Goal: Information Seeking & Learning: Check status

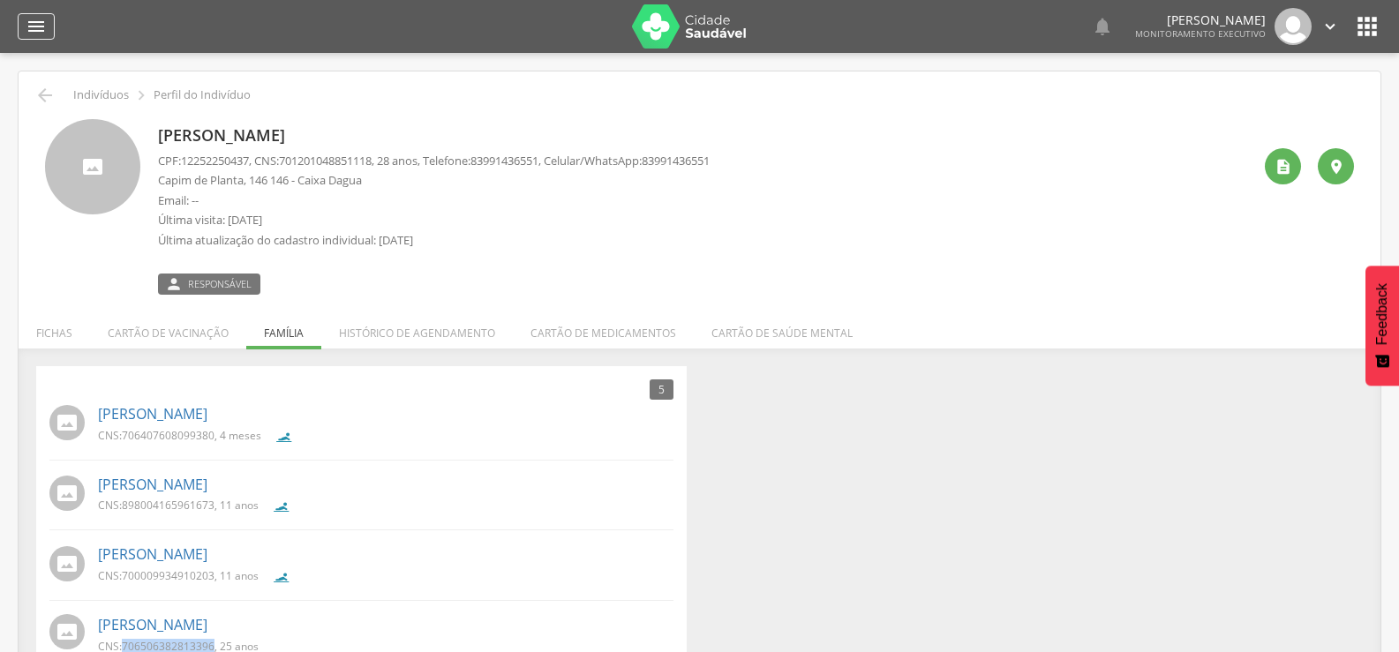
click at [37, 26] on icon "" at bounding box center [36, 26] width 21 height 21
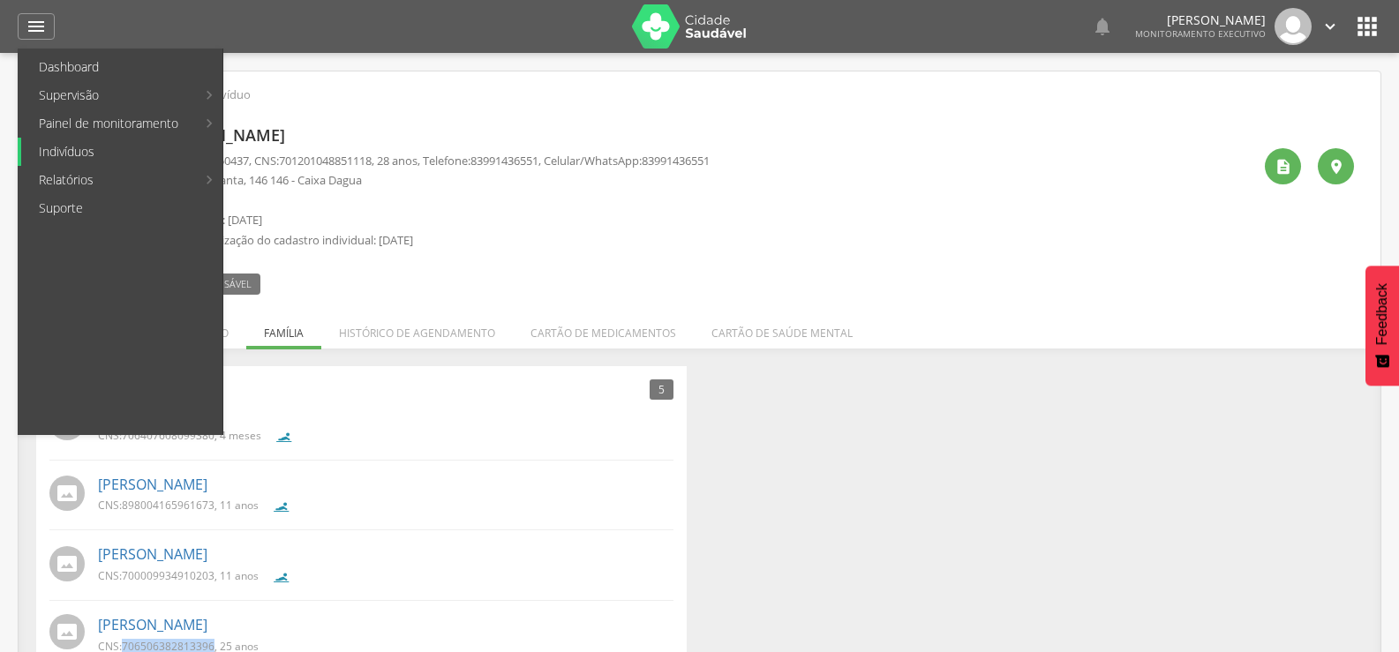
click at [66, 155] on link "Indivíduos" at bounding box center [121, 152] width 201 height 28
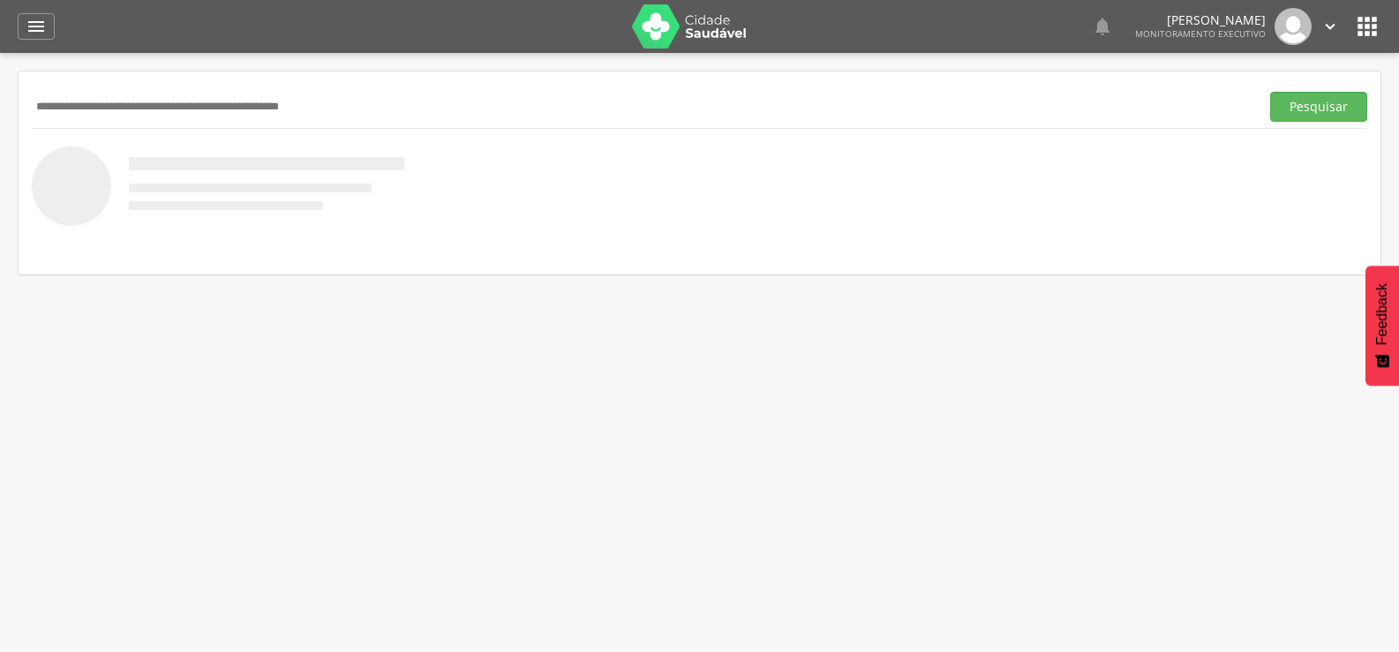
click at [111, 107] on input "text" at bounding box center [642, 107] width 1221 height 30
paste input "**********"
type input "**********"
click at [1270, 92] on button "Pesquisar" at bounding box center [1318, 107] width 97 height 30
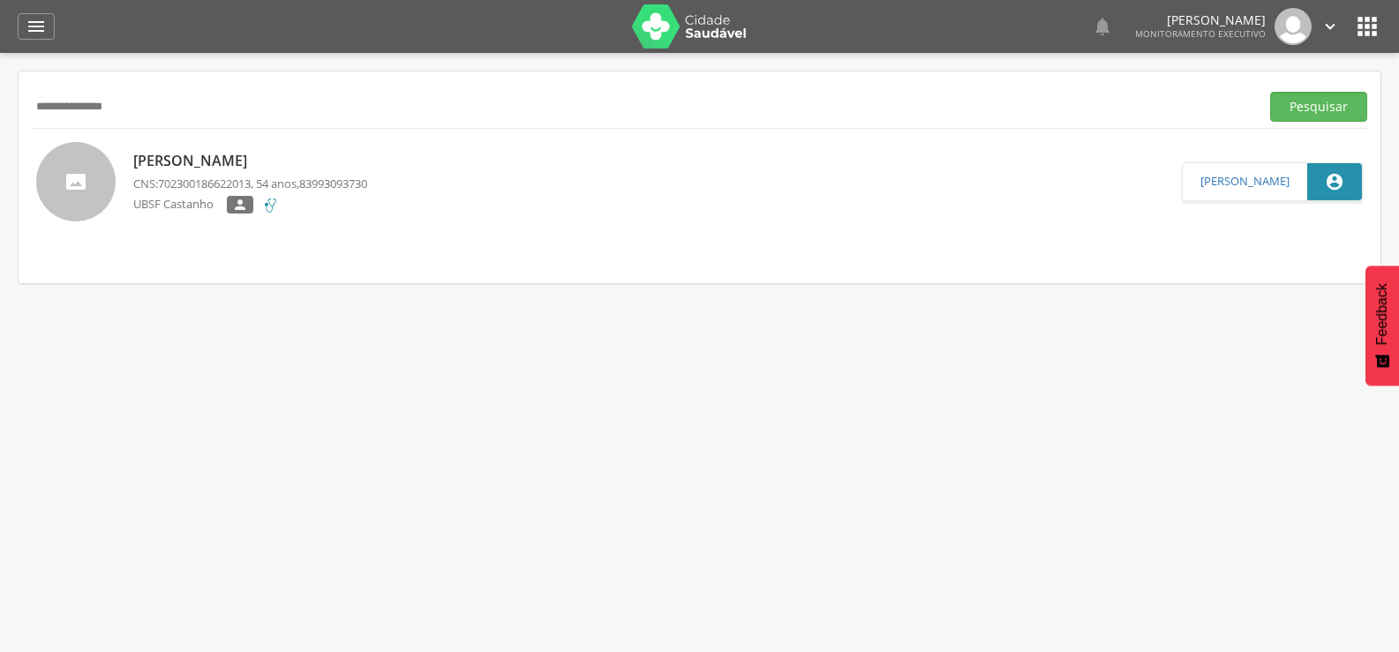
click at [171, 168] on p "[PERSON_NAME]" at bounding box center [250, 161] width 234 height 20
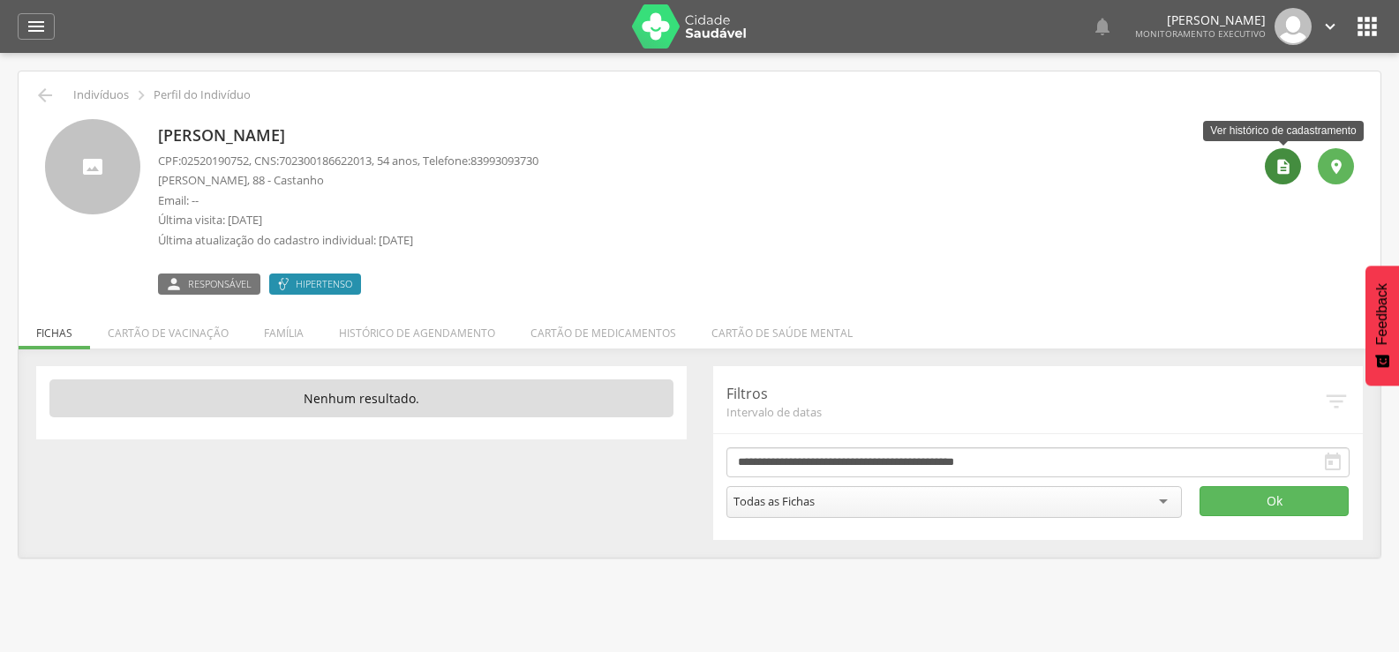
click at [1280, 174] on icon "" at bounding box center [1284, 167] width 18 height 18
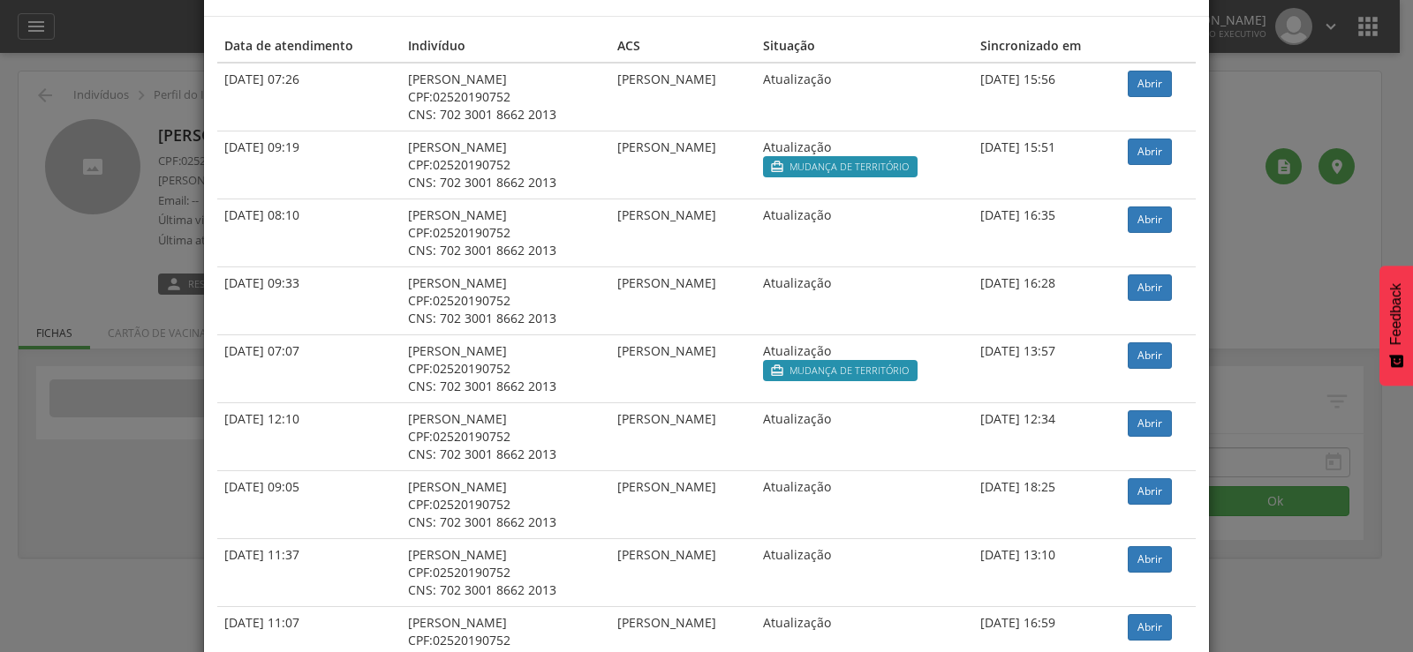
scroll to position [88, 0]
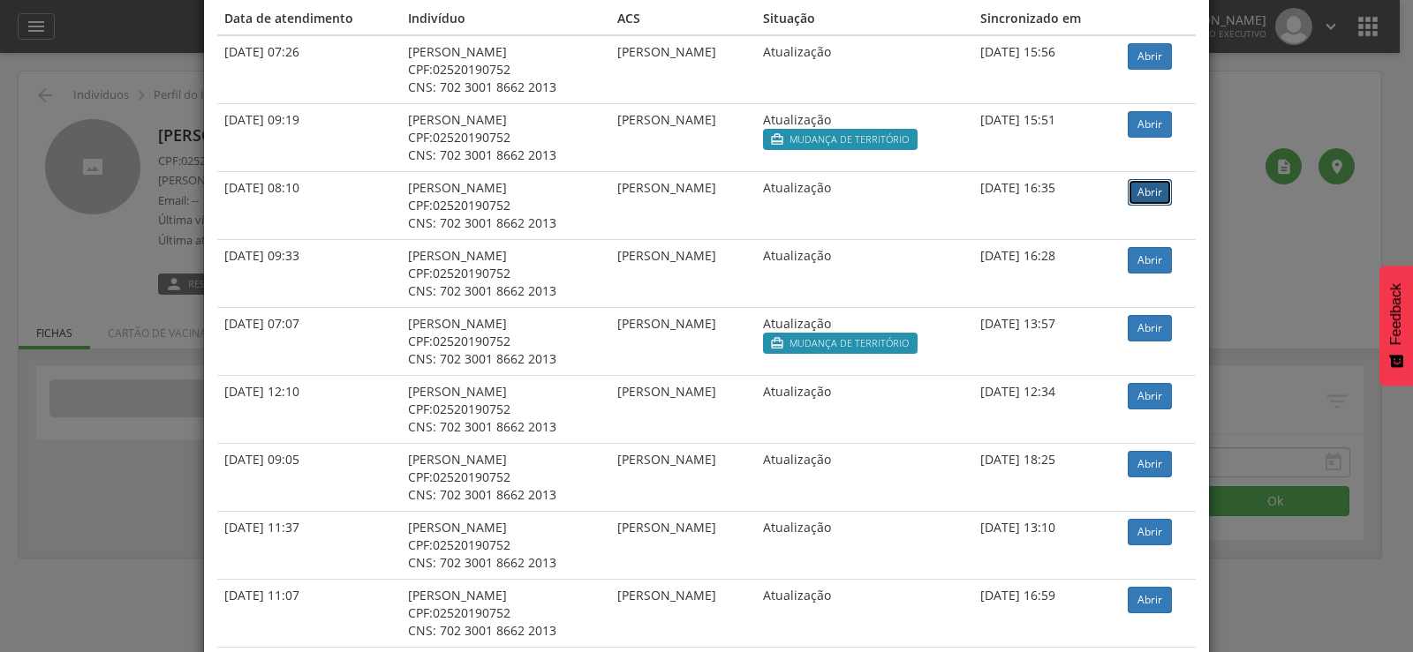
click at [1164, 189] on link "Abrir" at bounding box center [1149, 192] width 44 height 26
click at [1154, 188] on link "Abrir" at bounding box center [1149, 192] width 44 height 26
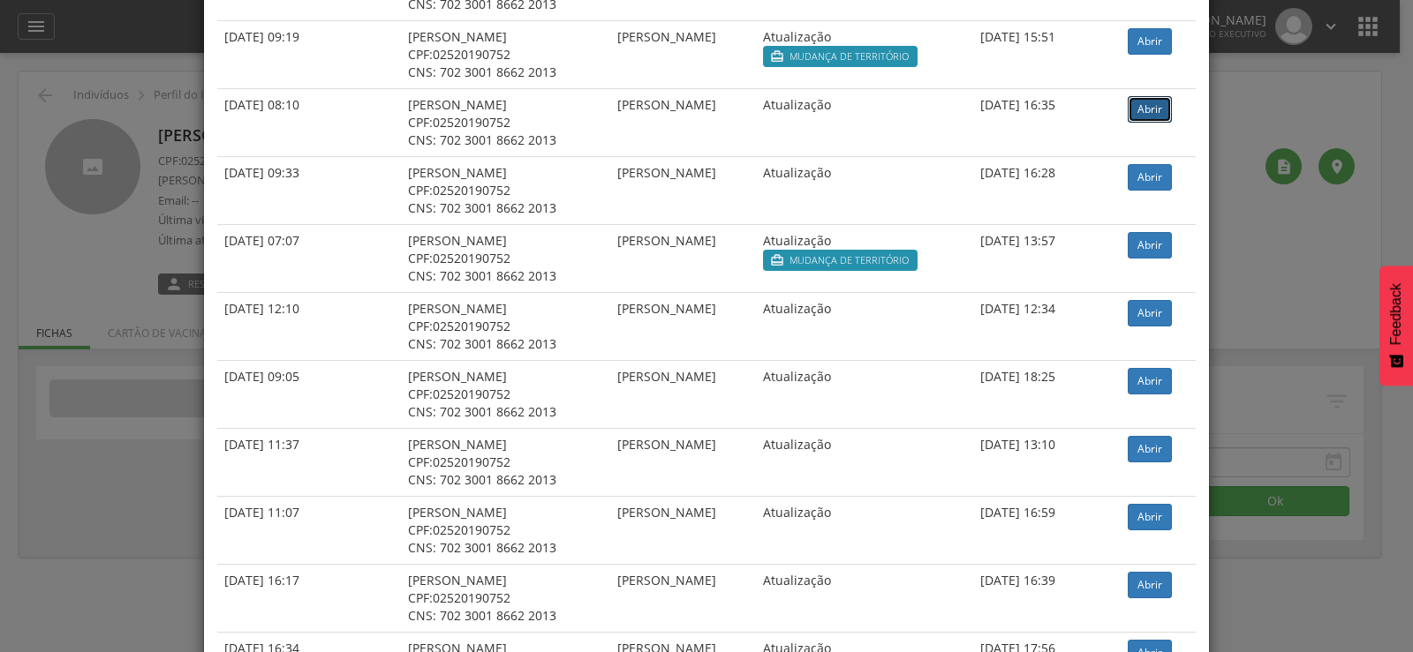
scroll to position [177, 0]
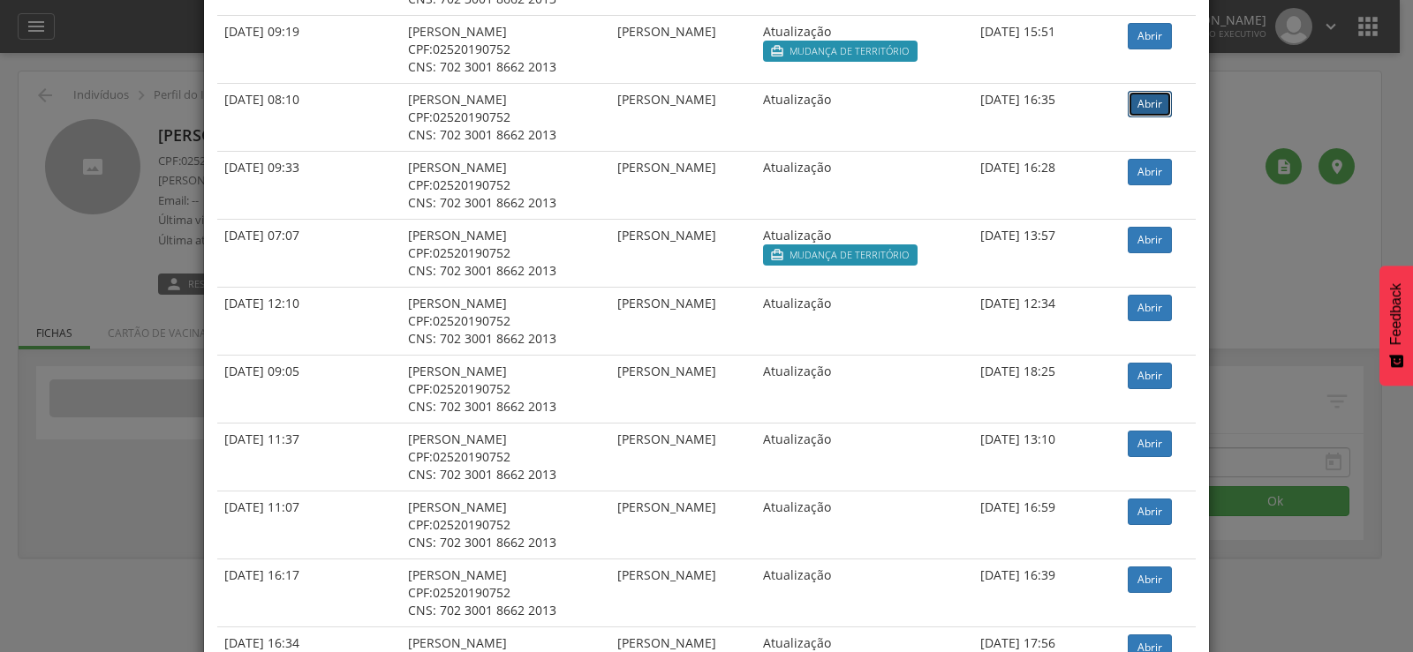
click at [1156, 94] on link "Abrir" at bounding box center [1149, 104] width 44 height 26
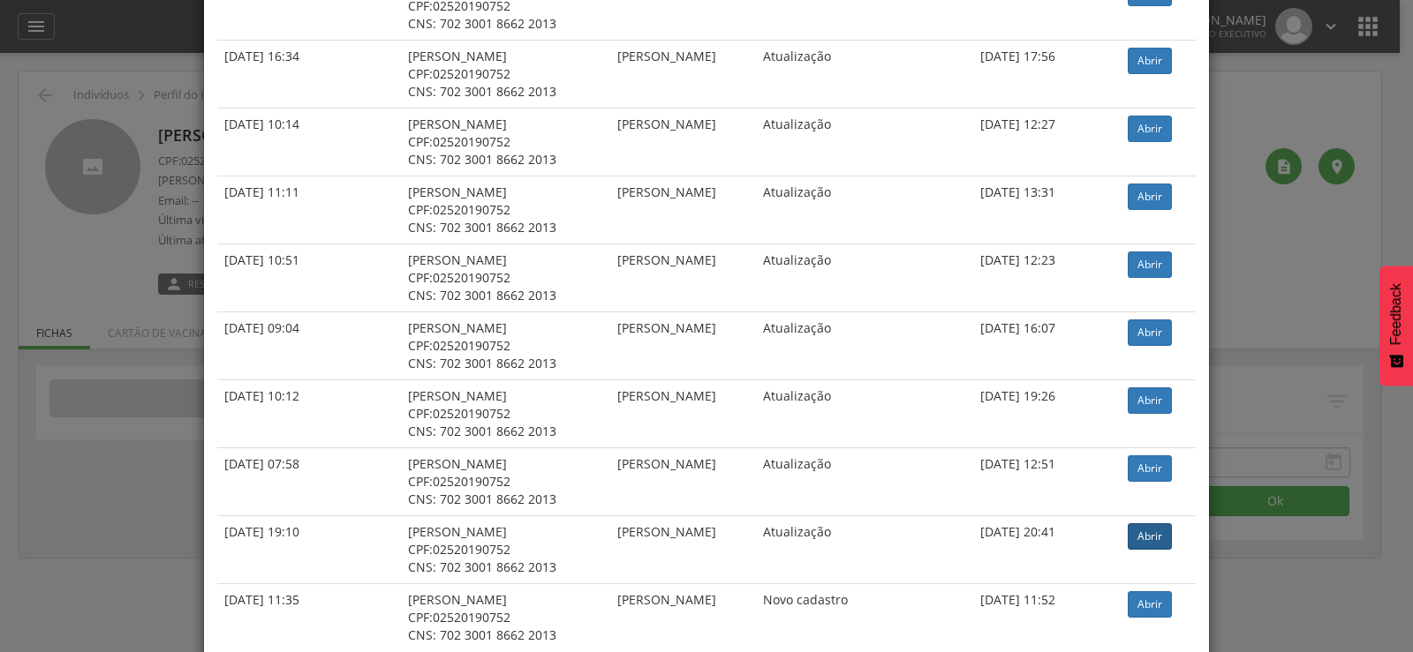
scroll to position [795, 0]
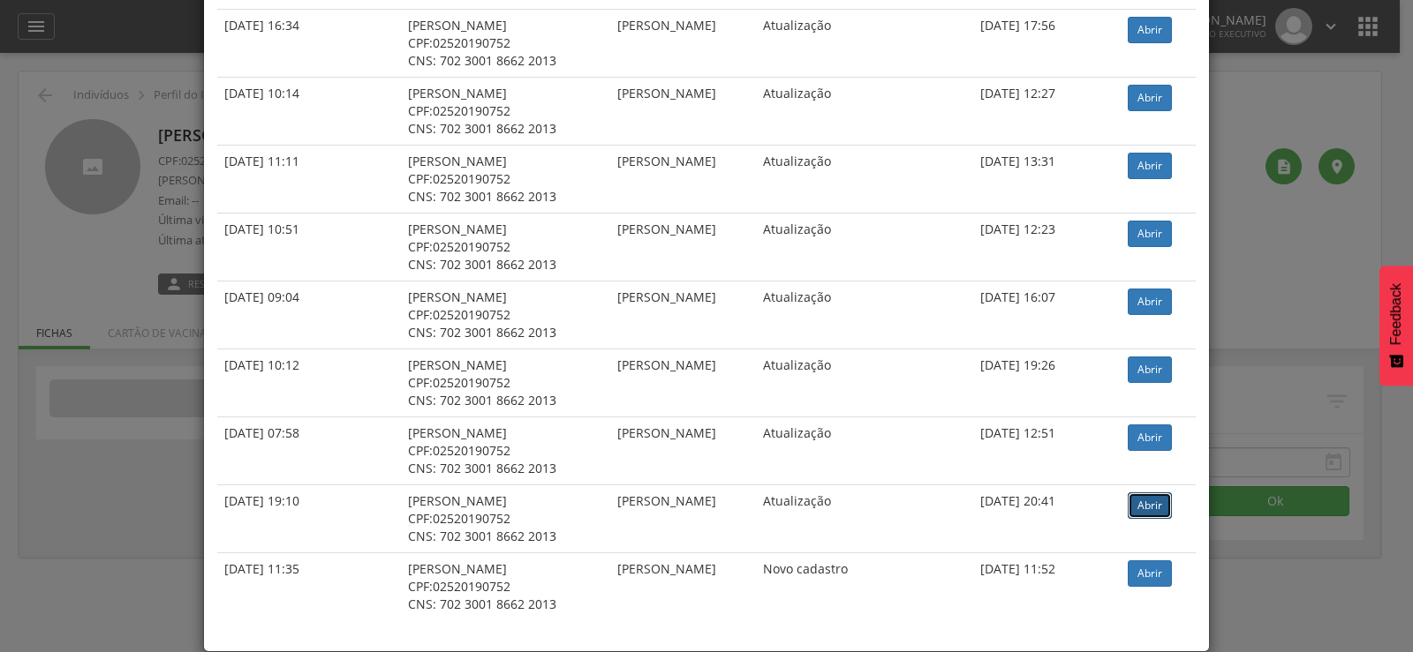
click at [1137, 510] on link "Abrir" at bounding box center [1149, 506] width 44 height 26
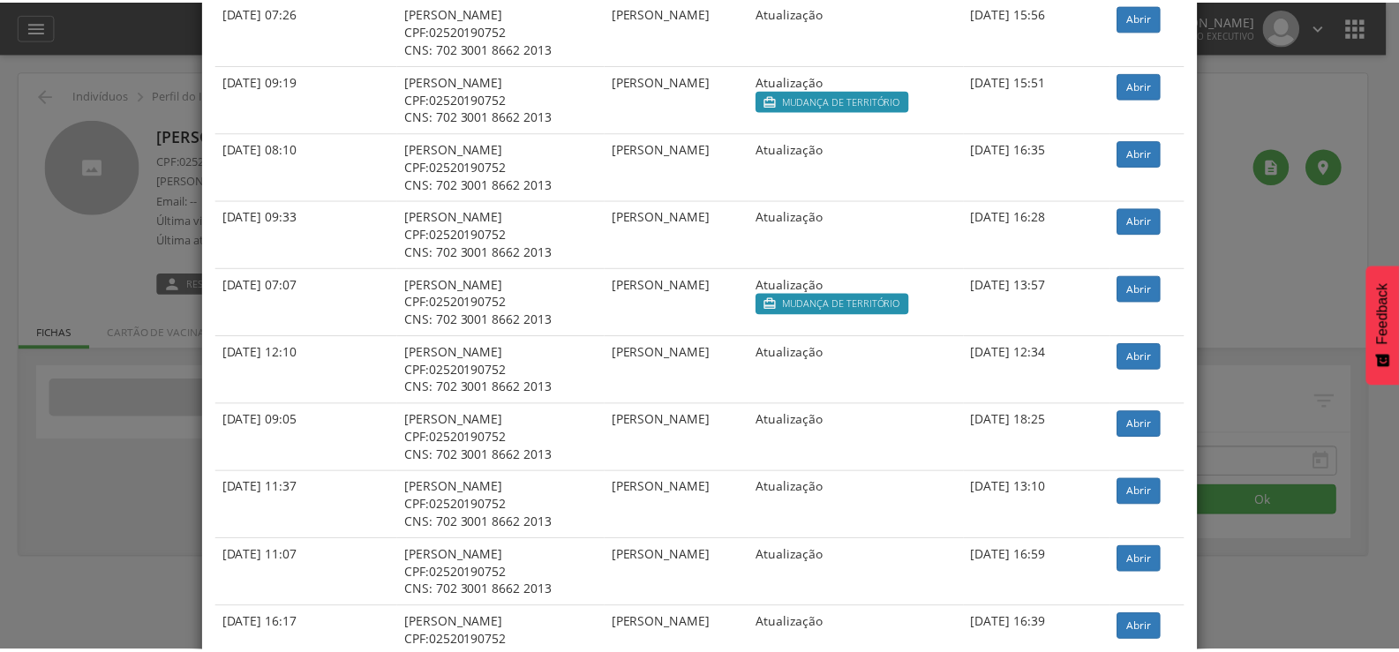
scroll to position [0, 0]
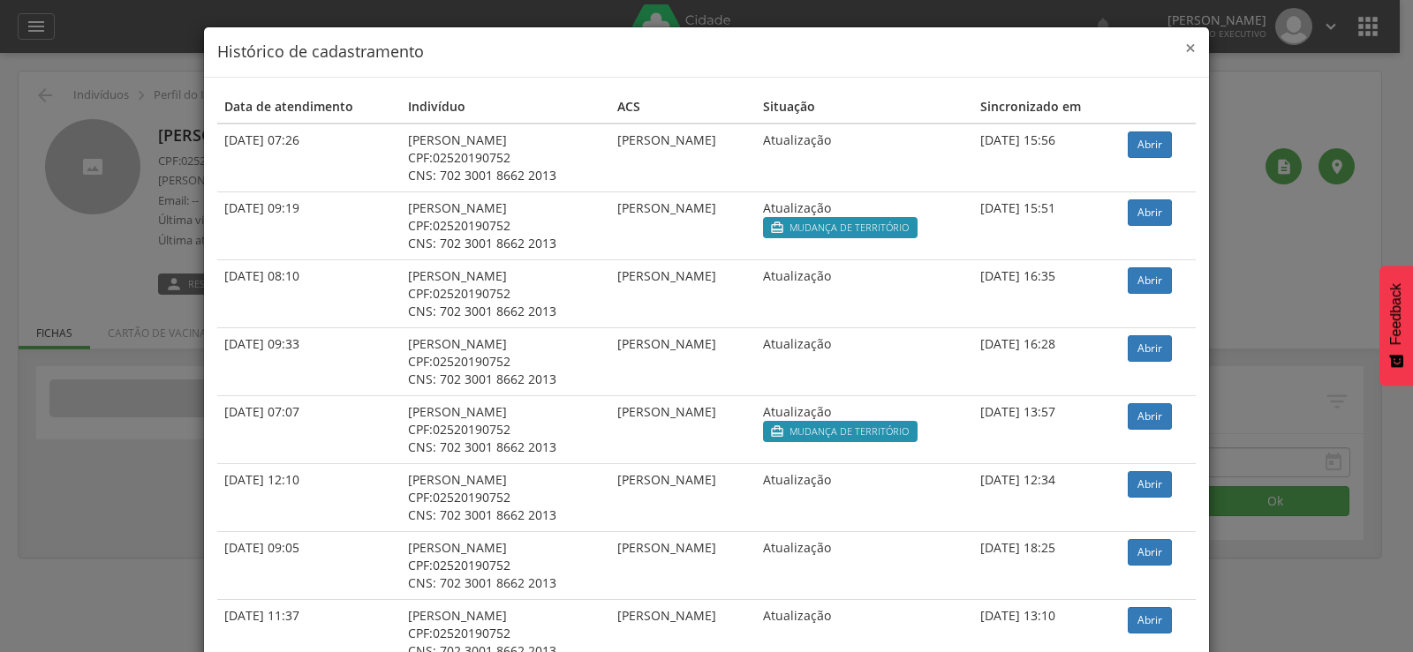
click at [1185, 45] on span "×" at bounding box center [1190, 47] width 11 height 25
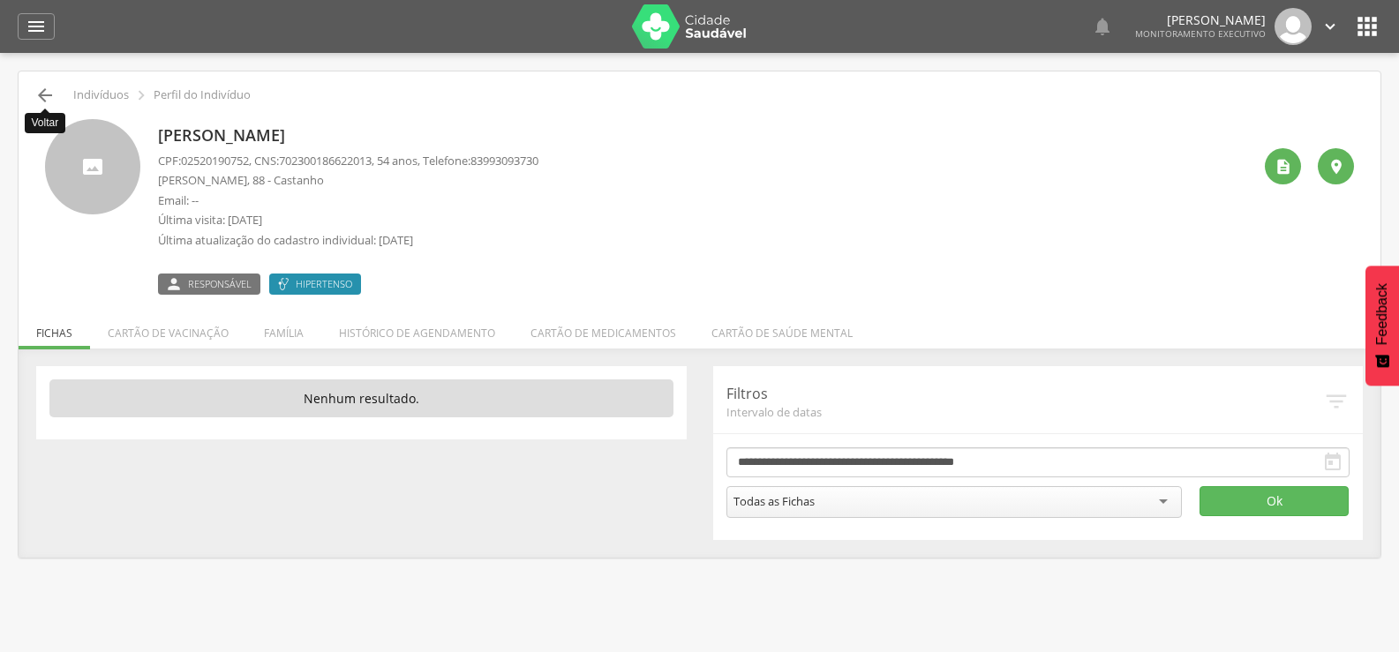
click at [41, 90] on icon "" at bounding box center [44, 95] width 21 height 21
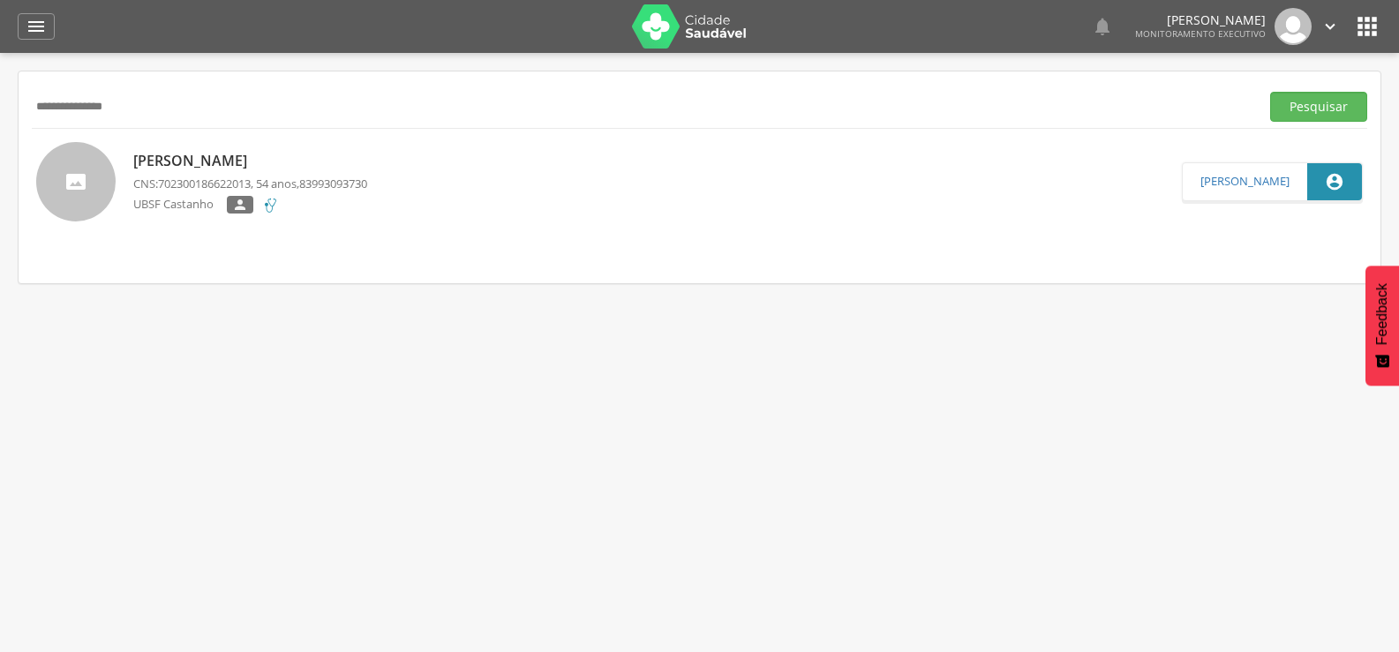
click at [190, 154] on p "[PERSON_NAME]" at bounding box center [250, 161] width 234 height 20
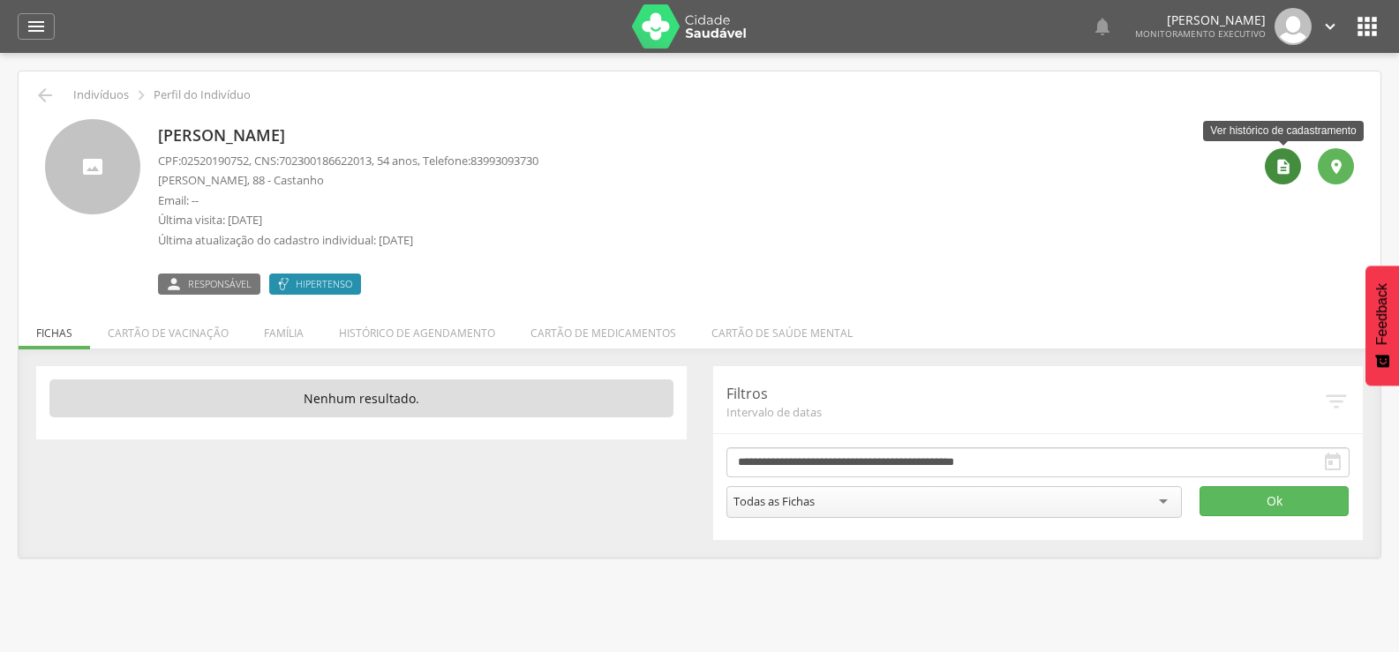
click at [1275, 164] on icon "" at bounding box center [1284, 167] width 18 height 18
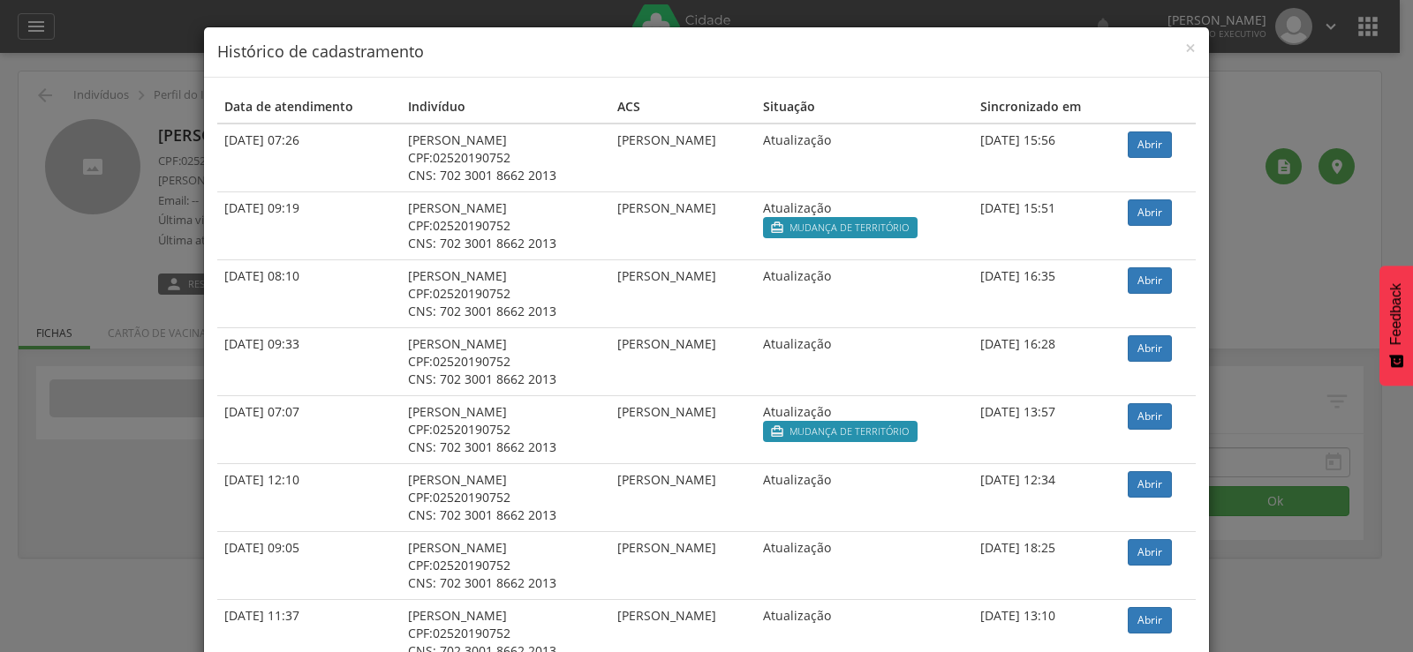
click at [688, 341] on td "[PERSON_NAME]" at bounding box center [683, 362] width 146 height 68
click at [1155, 349] on link "Abrir" at bounding box center [1149, 348] width 44 height 26
click at [1187, 49] on span "×" at bounding box center [1190, 47] width 11 height 25
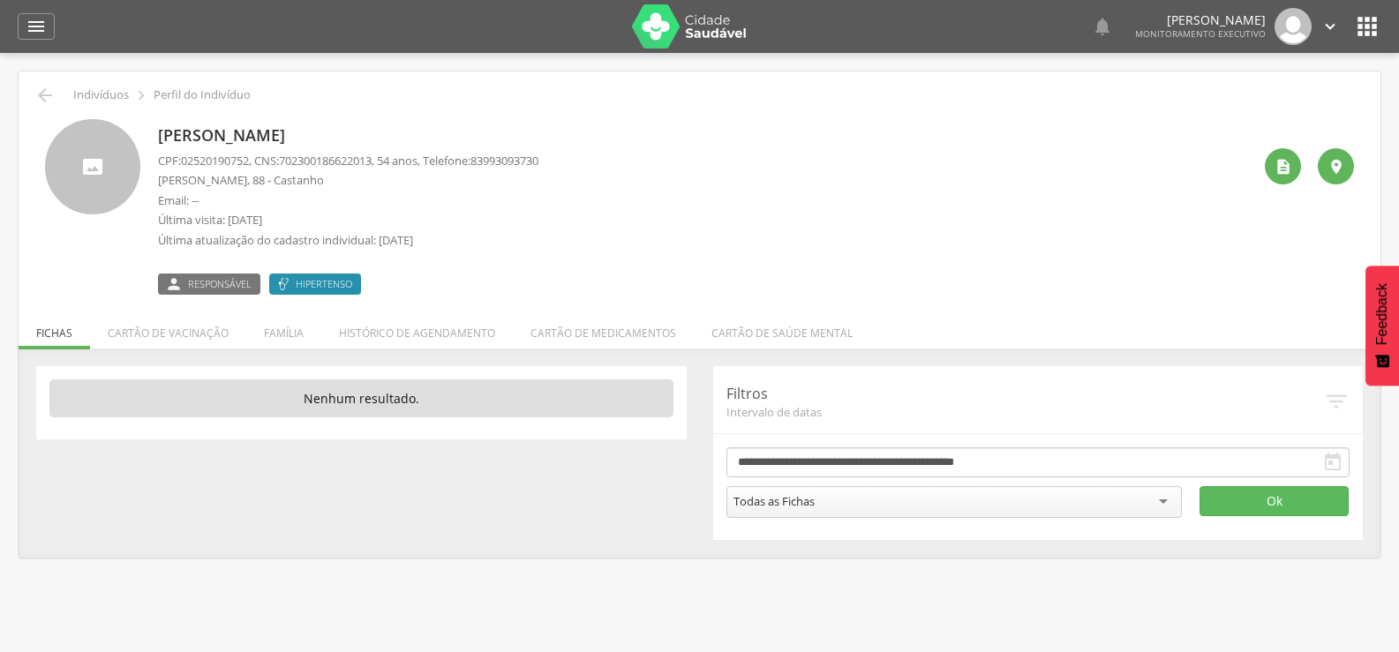
click at [63, 329] on ul "Fichas Cartão de vacinação Família Histórico de agendamento Cartão de medicamen…" at bounding box center [700, 333] width 1362 height 15
click at [363, 335] on li "Histórico de agendamento" at bounding box center [417, 328] width 192 height 41
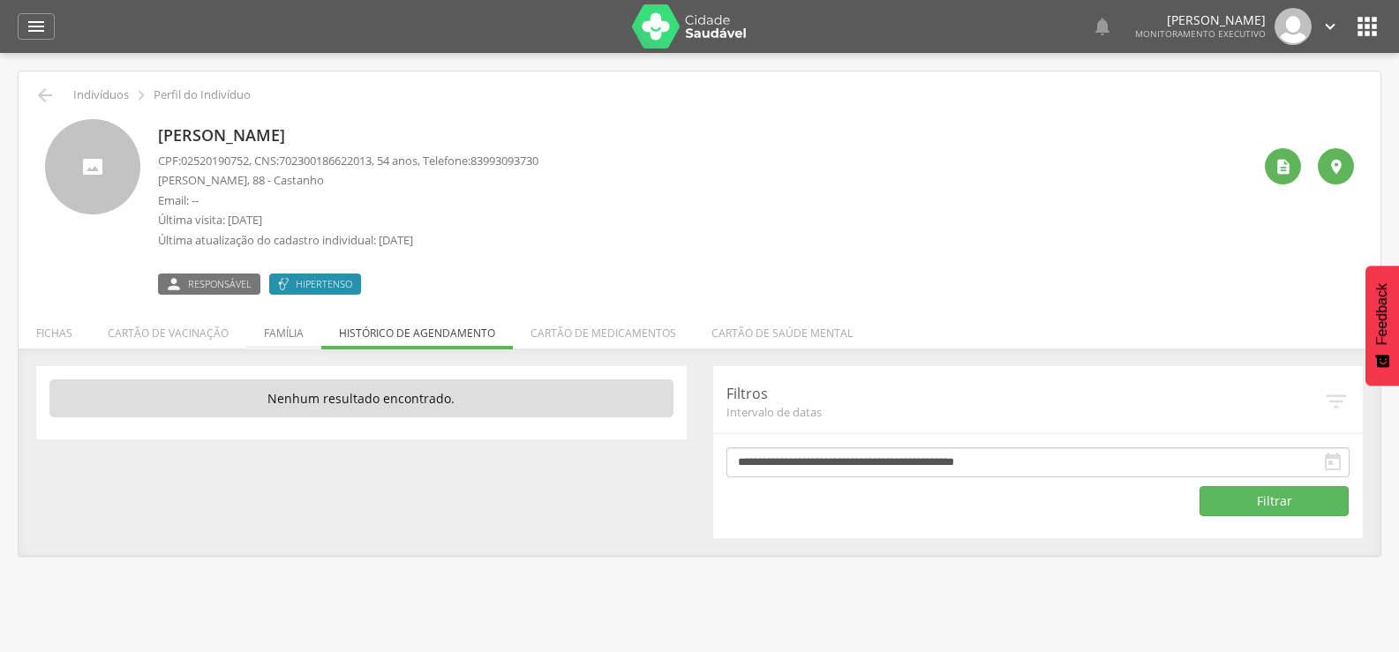
click at [262, 339] on li "Família" at bounding box center [283, 328] width 75 height 41
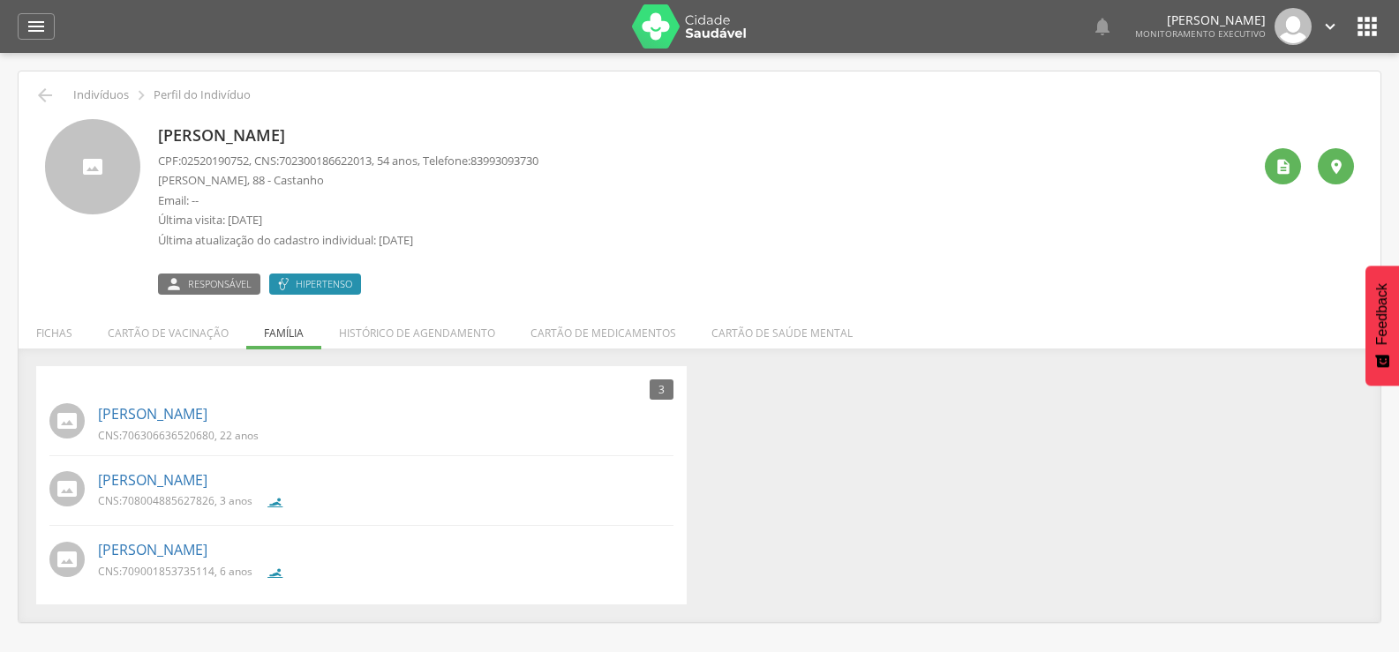
click at [266, 336] on ul "Fichas Cartão de vacinação Família Histórico de agendamento Cartão de medicamen…" at bounding box center [700, 333] width 1362 height 15
click at [48, 331] on li "Fichas" at bounding box center [55, 328] width 72 height 41
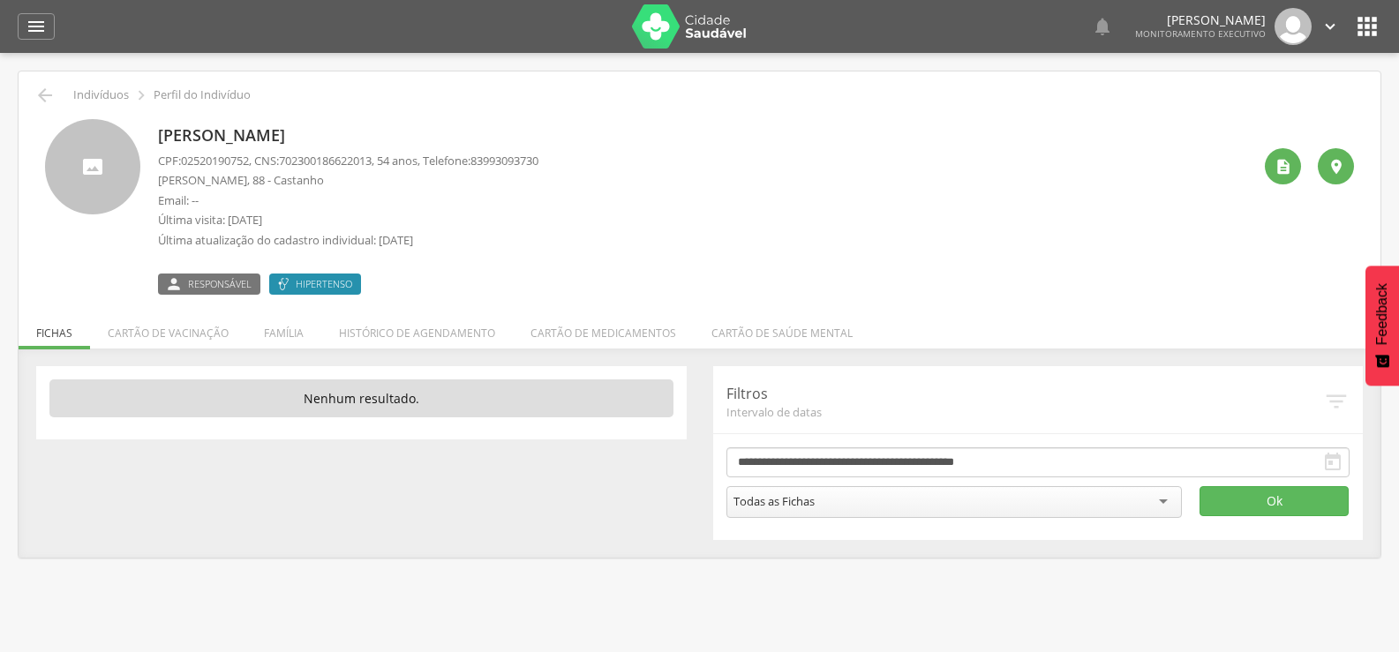
click at [1159, 504] on div "Todas as Fichas" at bounding box center [955, 502] width 456 height 32
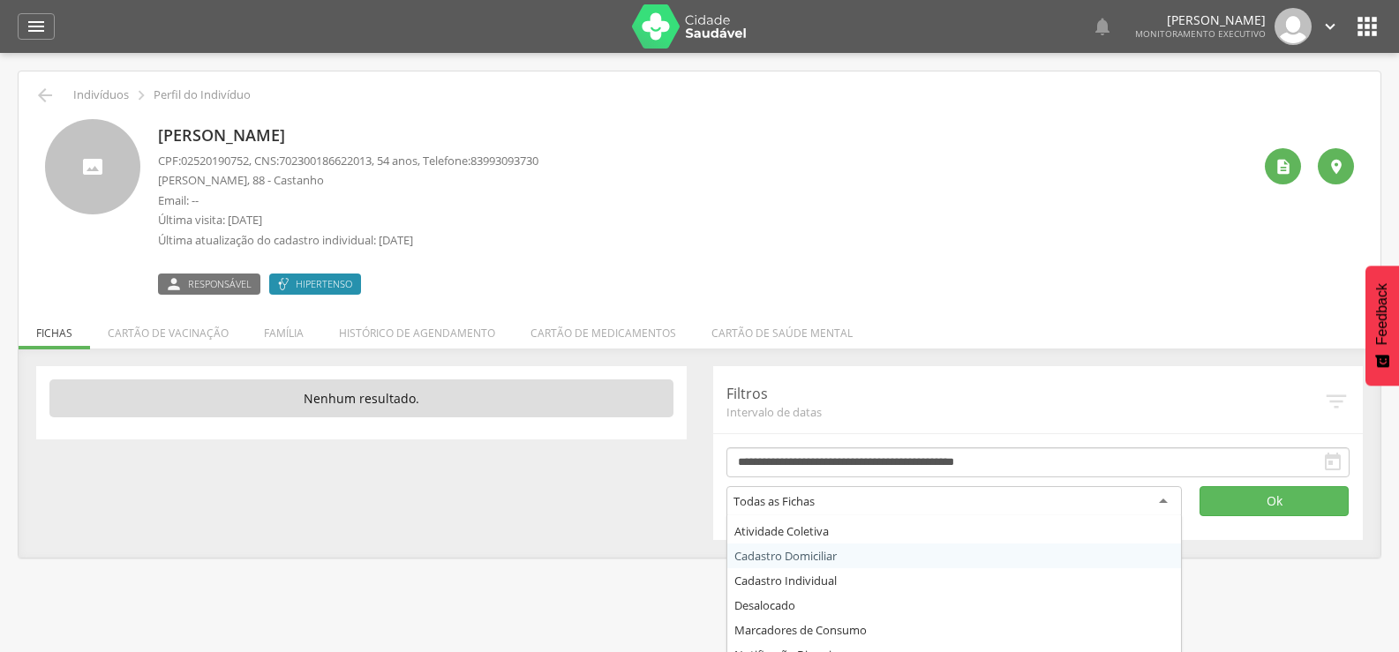
scroll to position [88, 0]
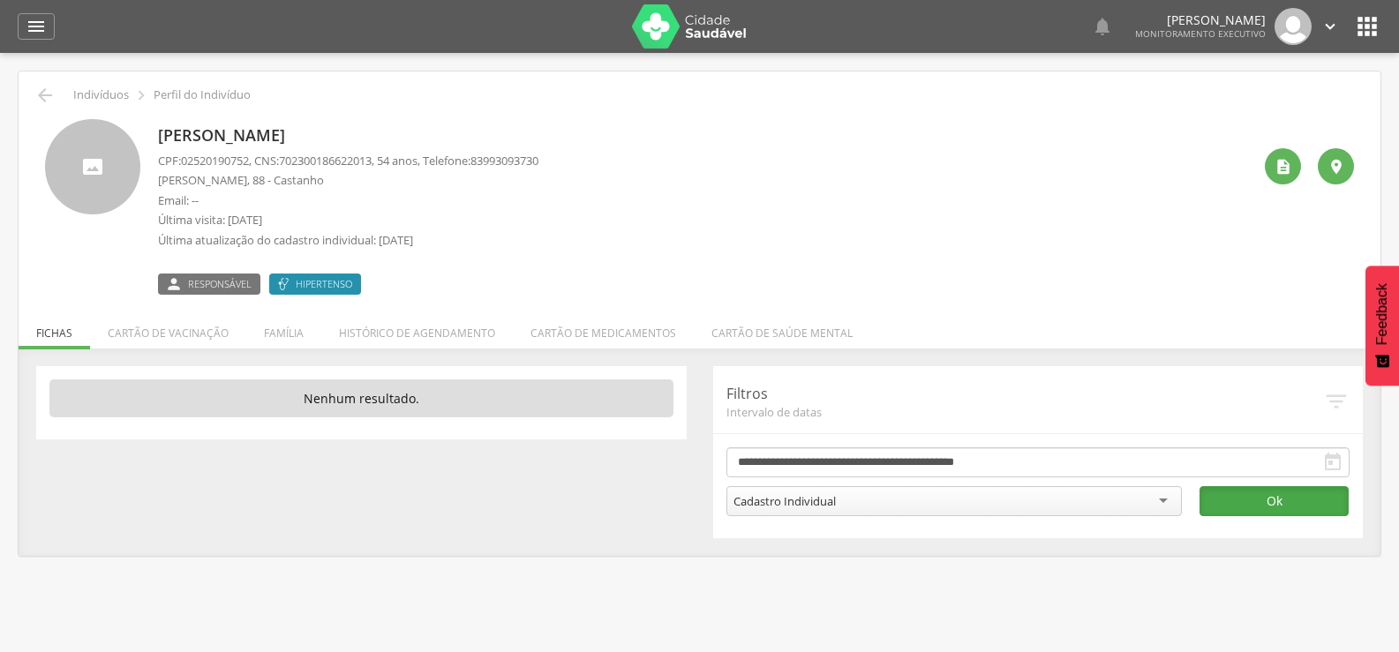
click at [1261, 505] on button "Ok" at bounding box center [1274, 501] width 149 height 30
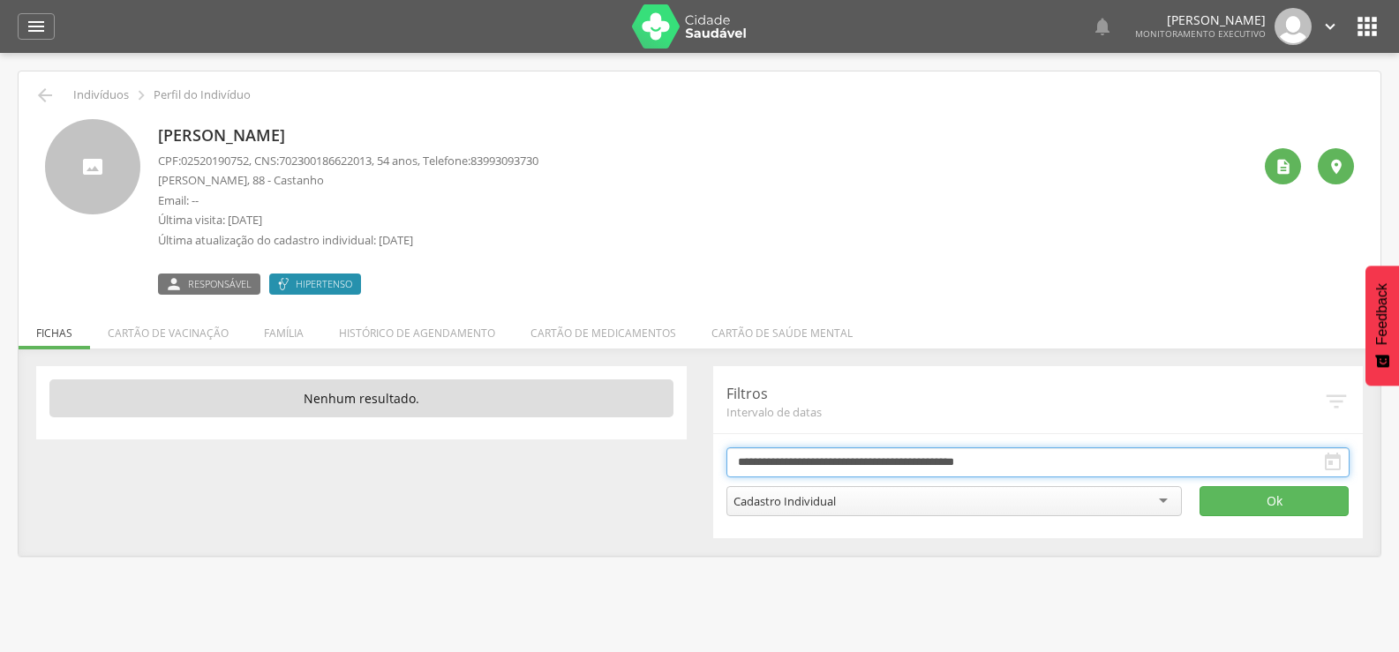
click at [1179, 460] on input "**********" at bounding box center [1039, 463] width 624 height 30
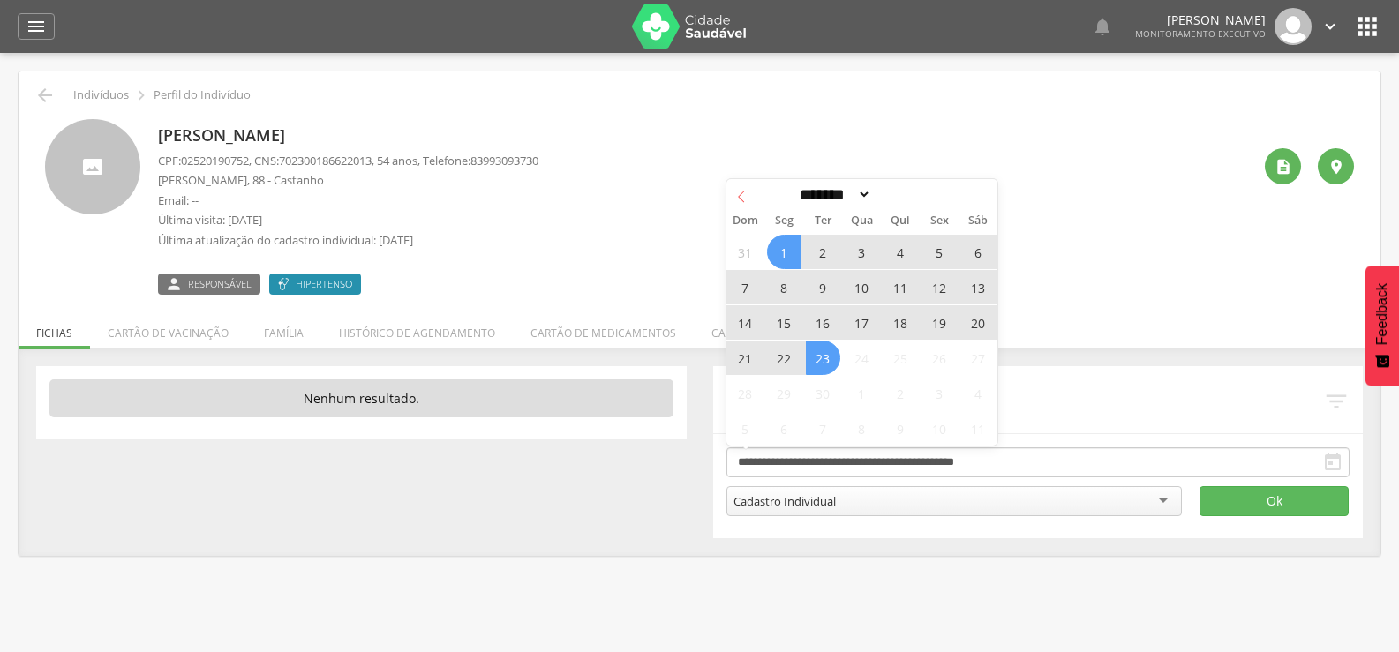
click at [742, 193] on icon at bounding box center [741, 196] width 6 height 11
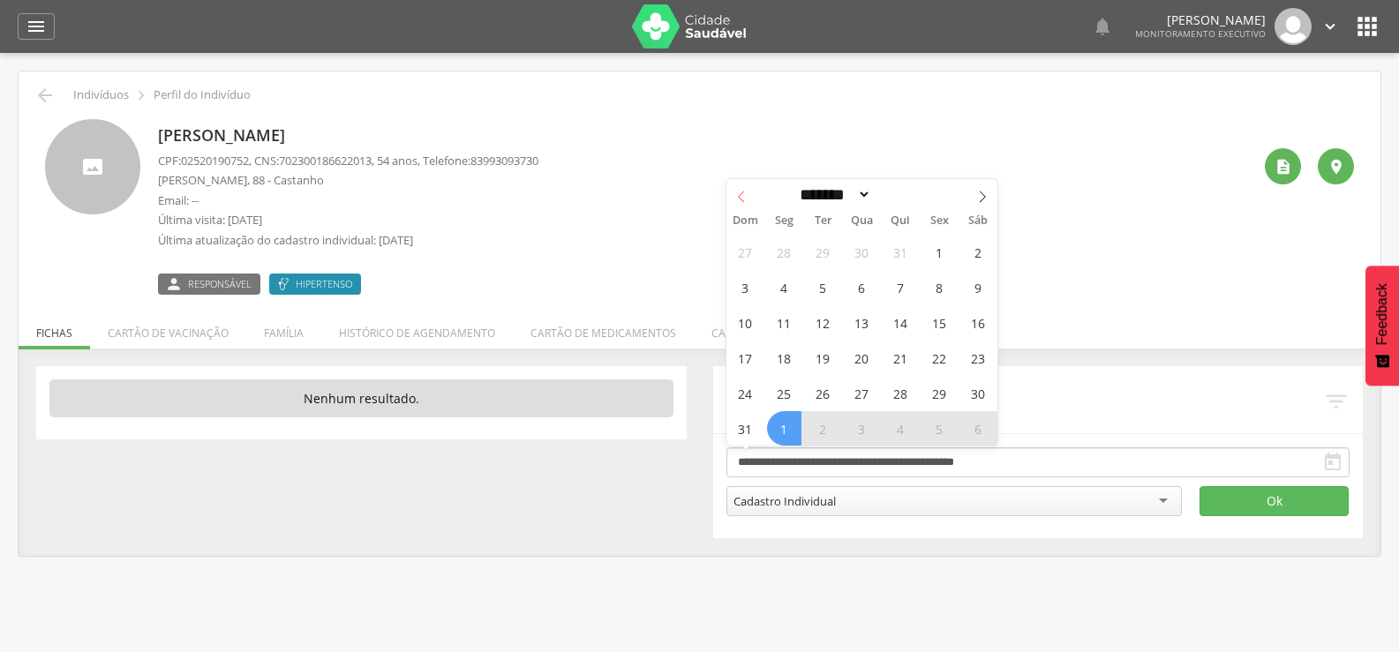
click at [742, 193] on icon at bounding box center [741, 196] width 6 height 11
select select "*"
click at [825, 247] on span "1" at bounding box center [823, 252] width 34 height 34
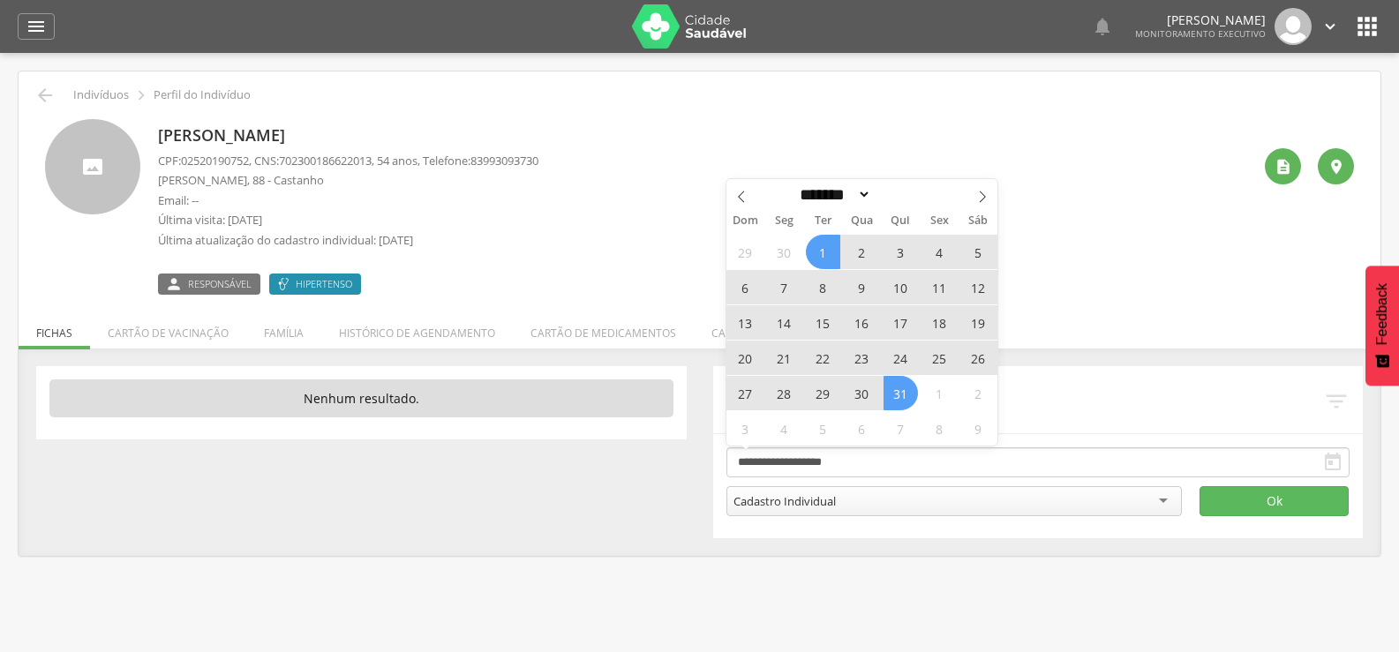
click at [902, 401] on span "31" at bounding box center [901, 393] width 34 height 34
type input "**********"
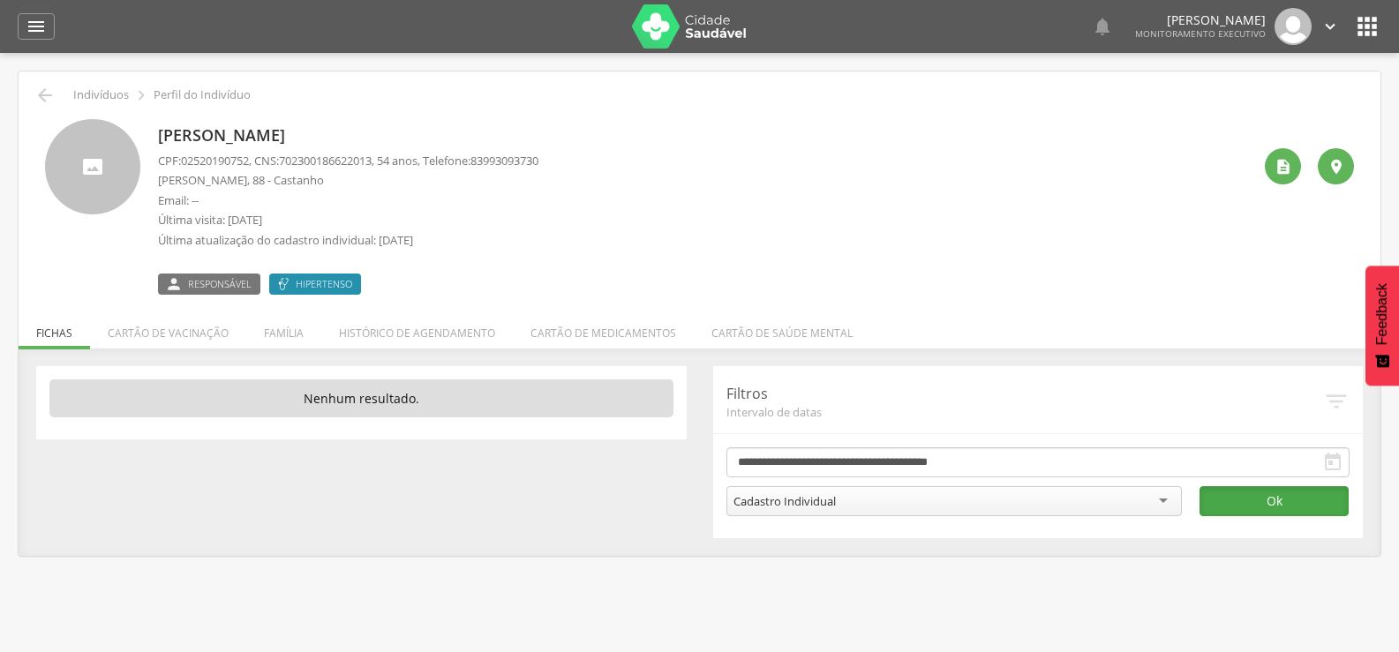
click at [1261, 495] on button "Ok" at bounding box center [1274, 501] width 149 height 30
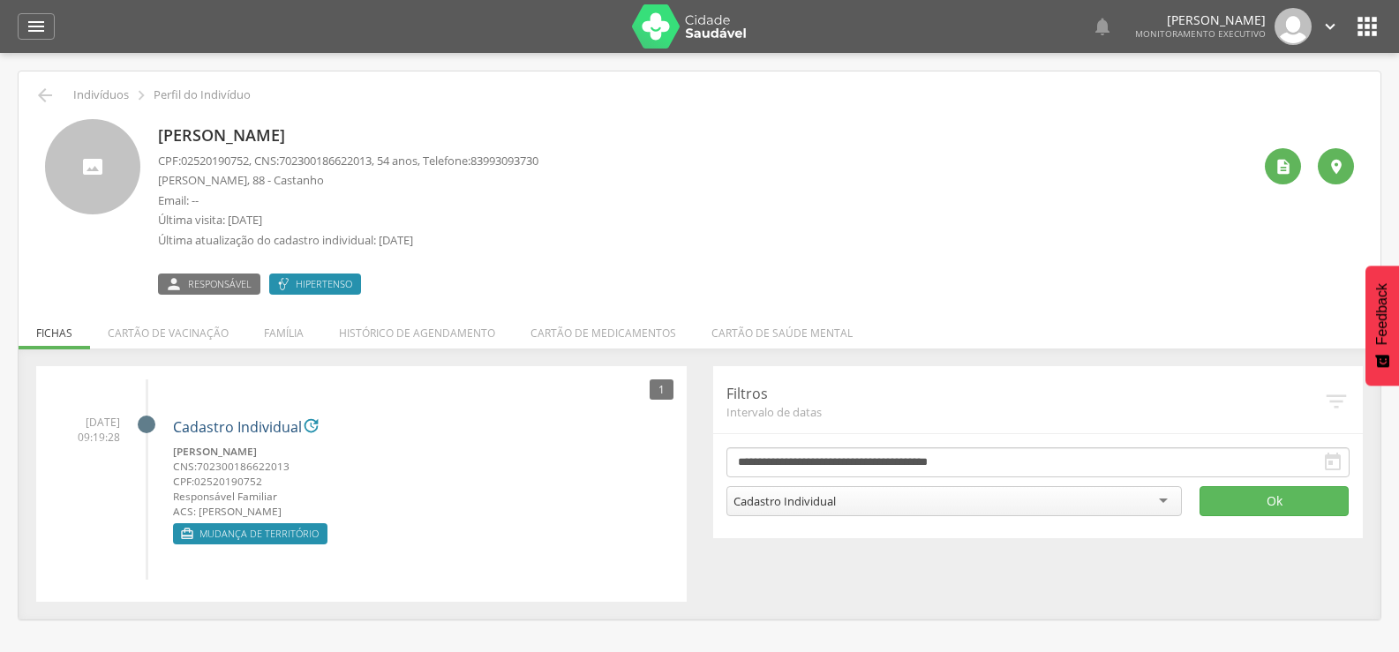
click at [222, 436] on link "Cadastro Individual" at bounding box center [237, 428] width 129 height 16
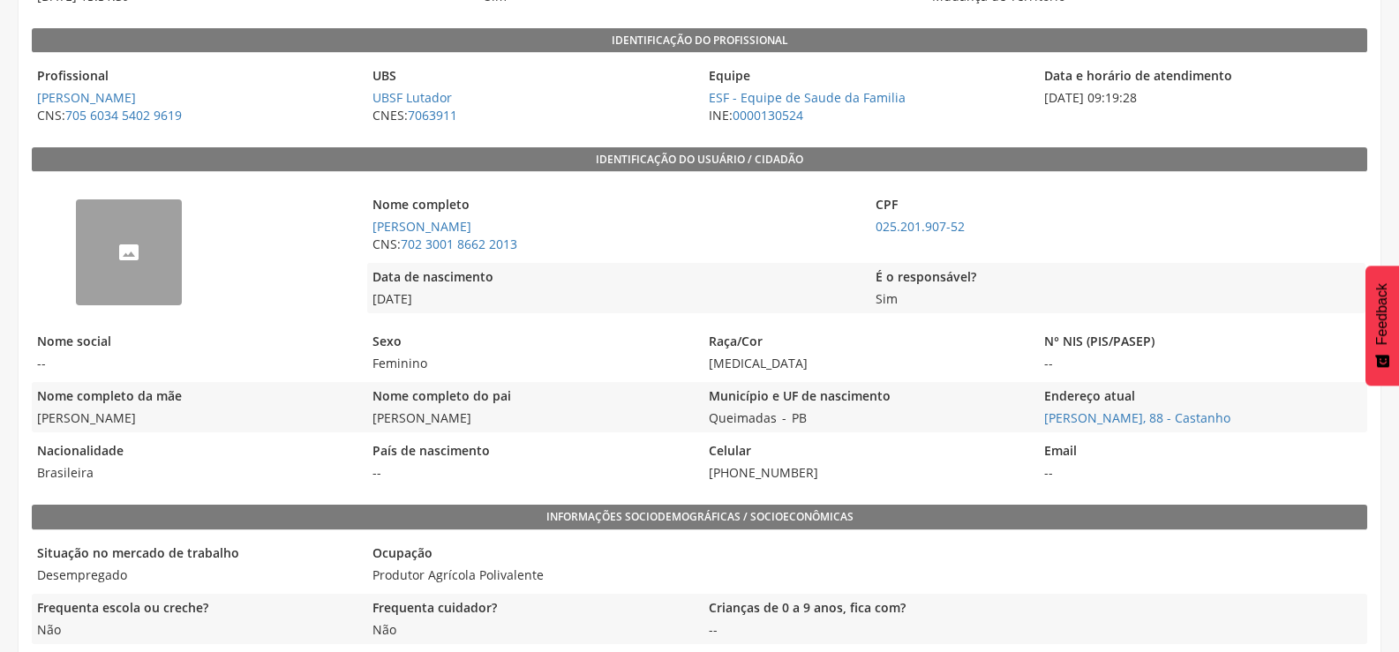
scroll to position [353, 0]
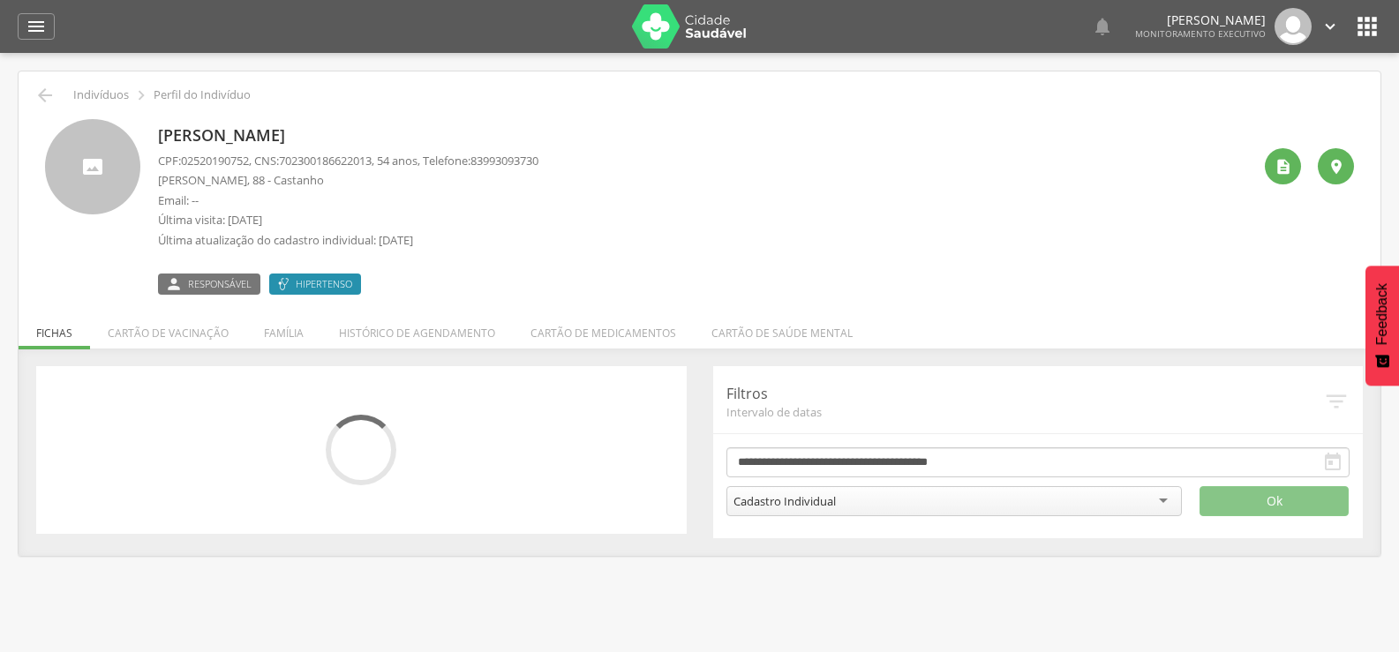
click at [1014, 412] on span "Intervalo de datas" at bounding box center [1026, 412] width 598 height 16
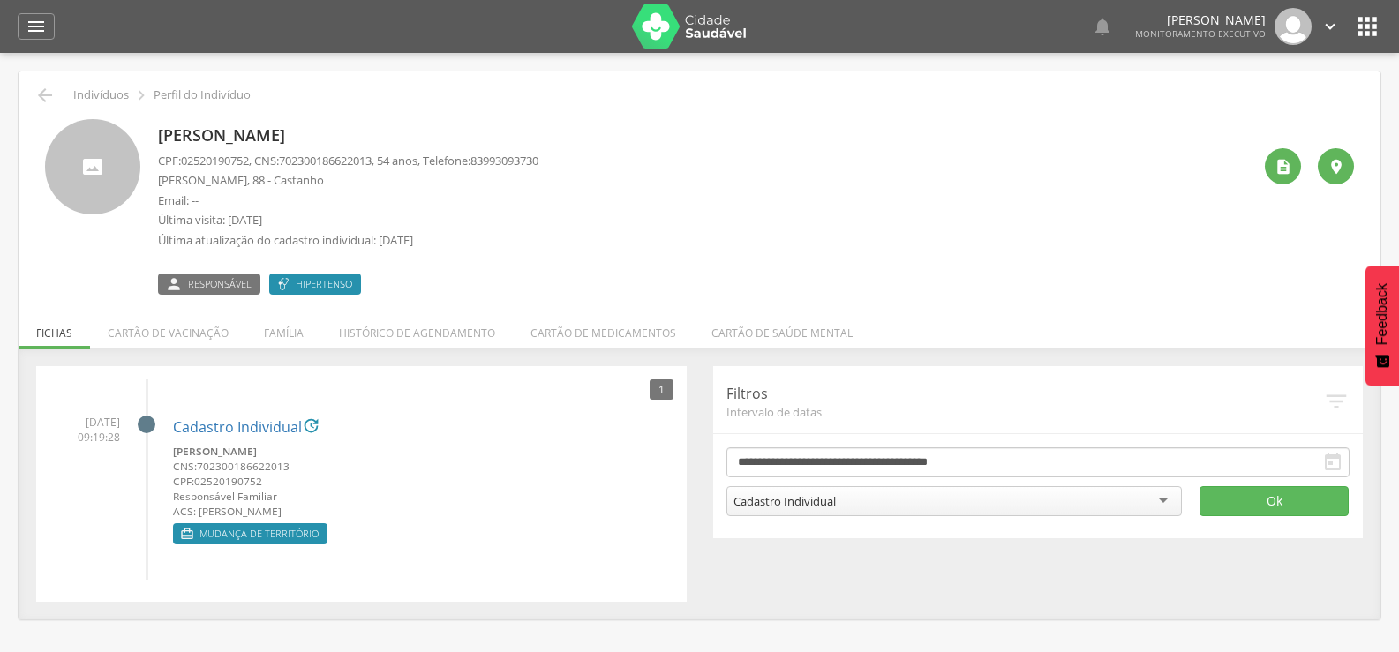
click at [1012, 504] on div "Cadastro Individual" at bounding box center [955, 501] width 456 height 30
click at [1337, 456] on icon "" at bounding box center [1333, 462] width 21 height 21
click at [1263, 454] on input "**********" at bounding box center [1039, 463] width 624 height 30
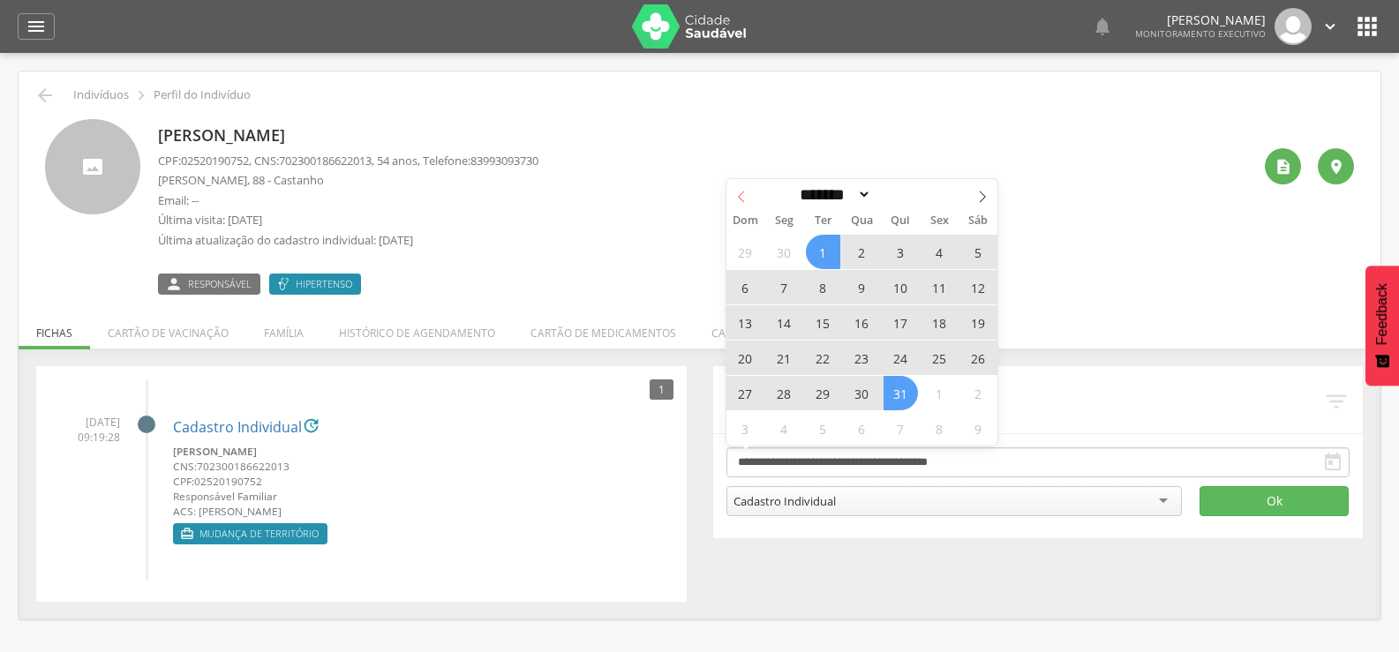
click at [743, 197] on icon at bounding box center [741, 197] width 12 height 12
select select "*"
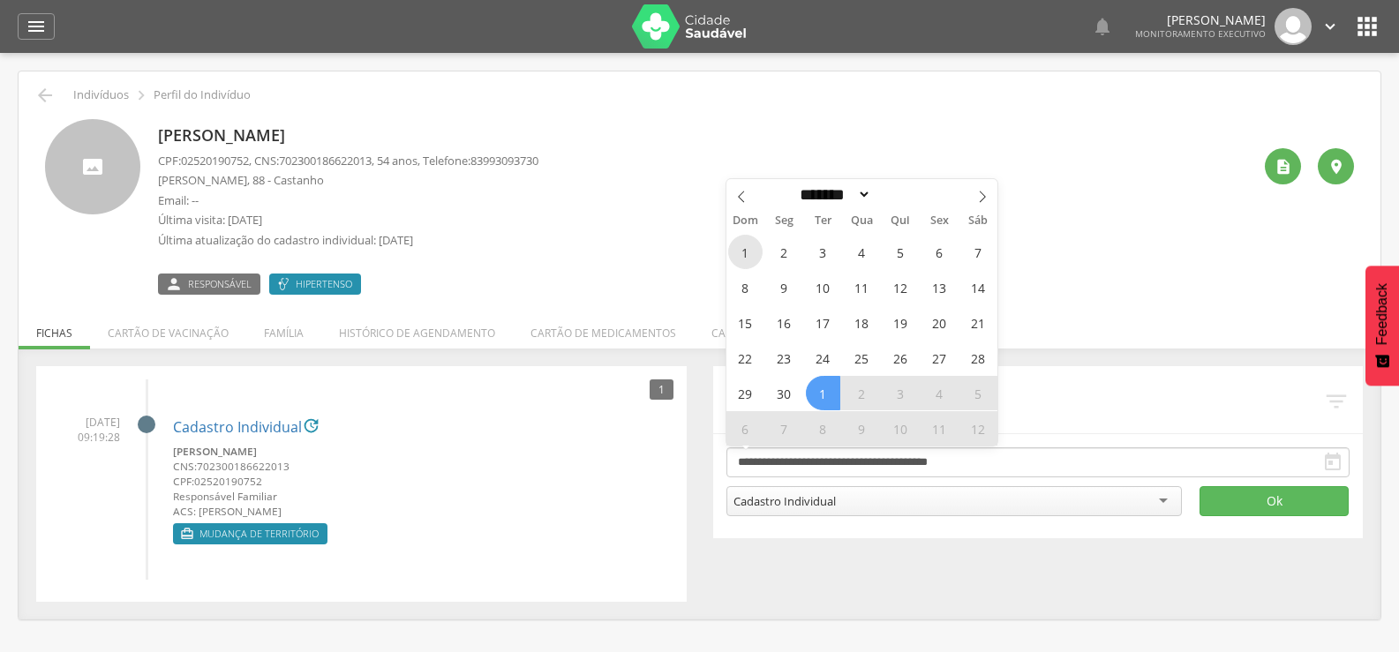
click at [747, 248] on span "1" at bounding box center [745, 252] width 34 height 34
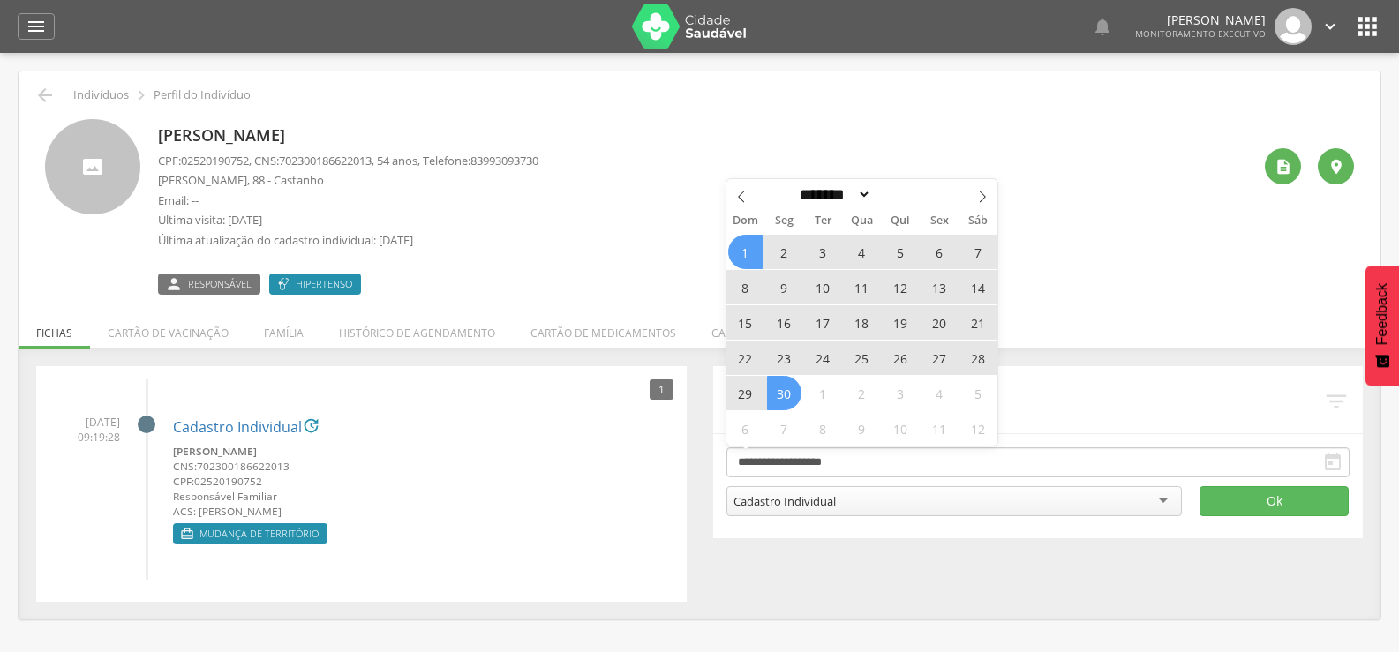
click at [777, 395] on span "30" at bounding box center [784, 393] width 34 height 34
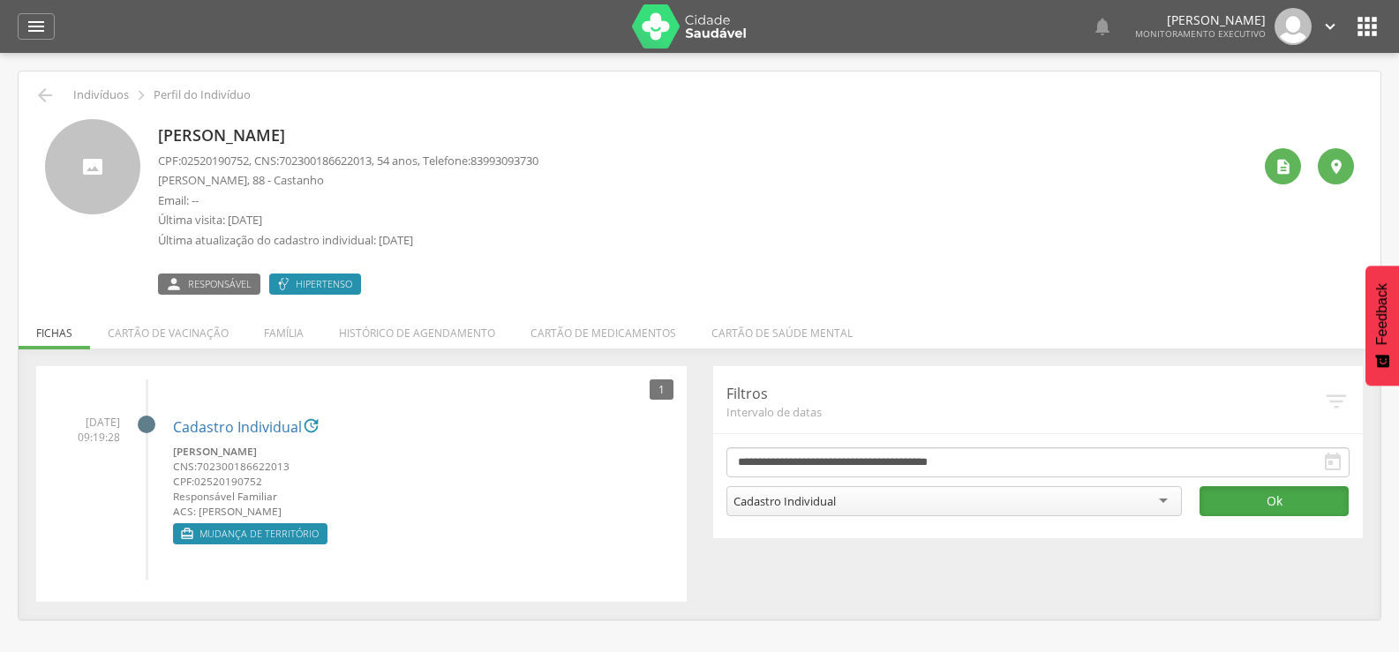
click at [1273, 500] on button "Ok" at bounding box center [1274, 501] width 149 height 30
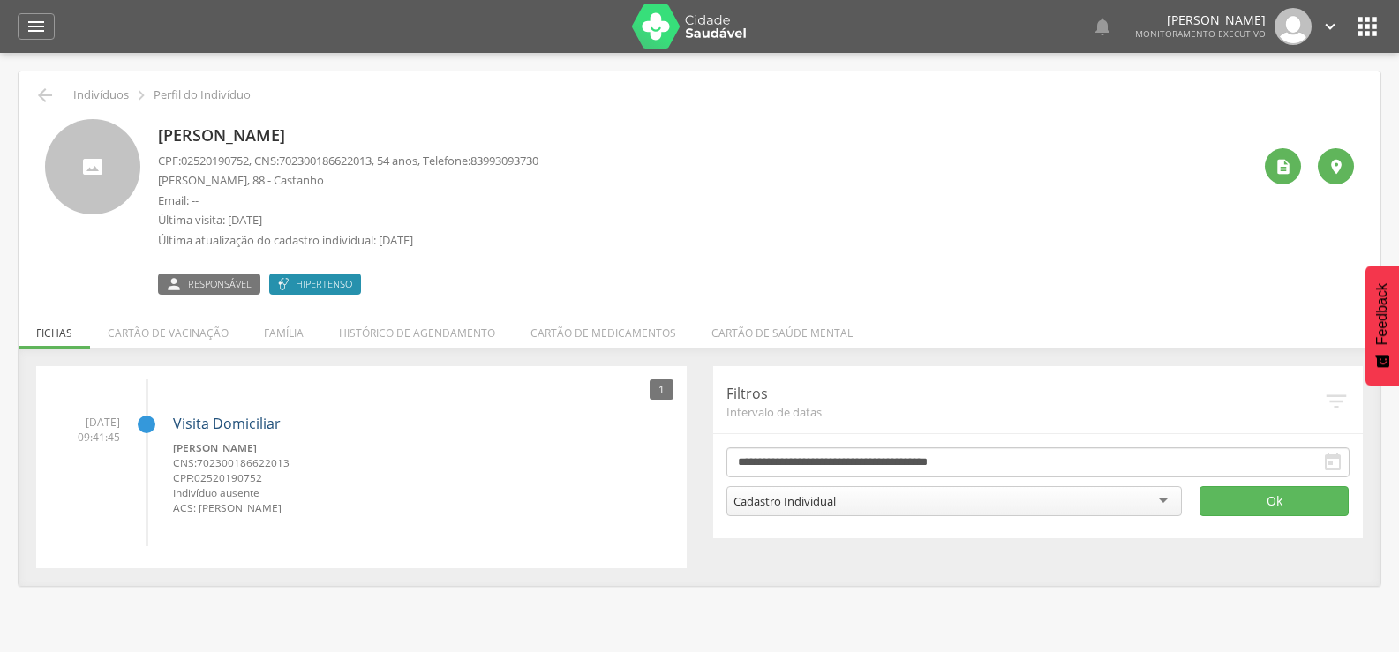
click at [195, 426] on link "Visita Domiciliar" at bounding box center [227, 423] width 108 height 19
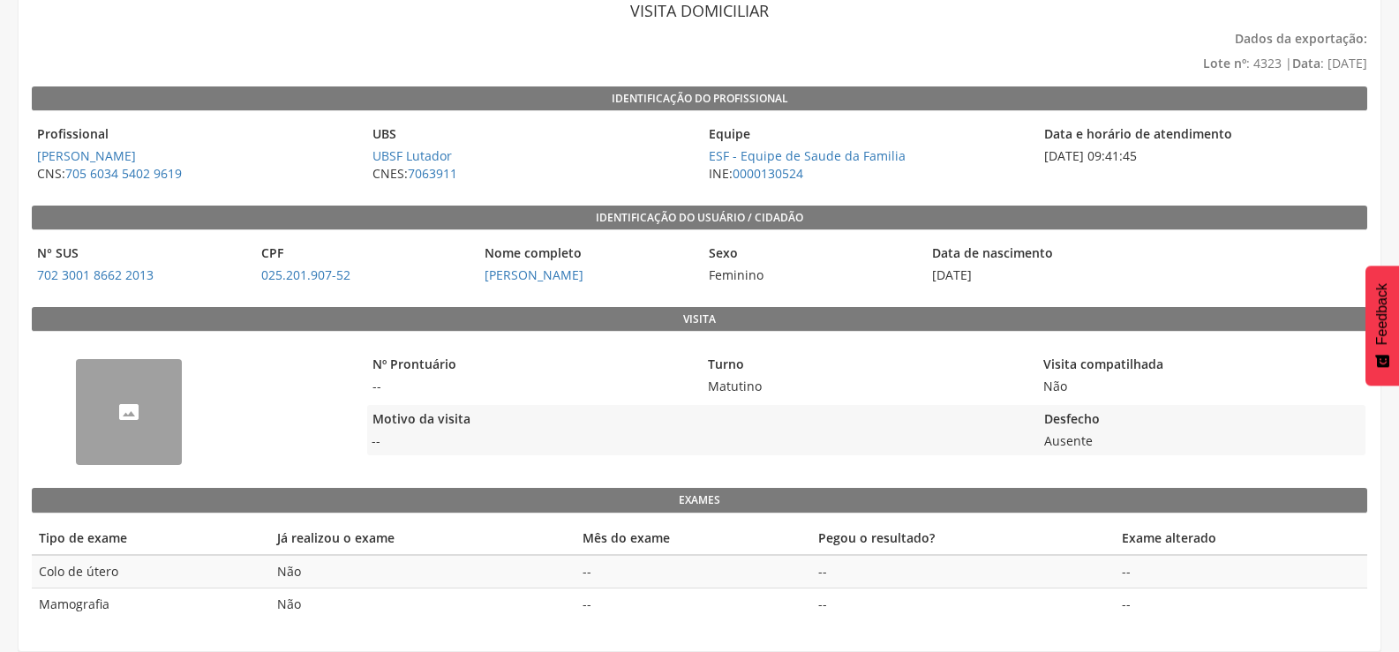
scroll to position [19, 0]
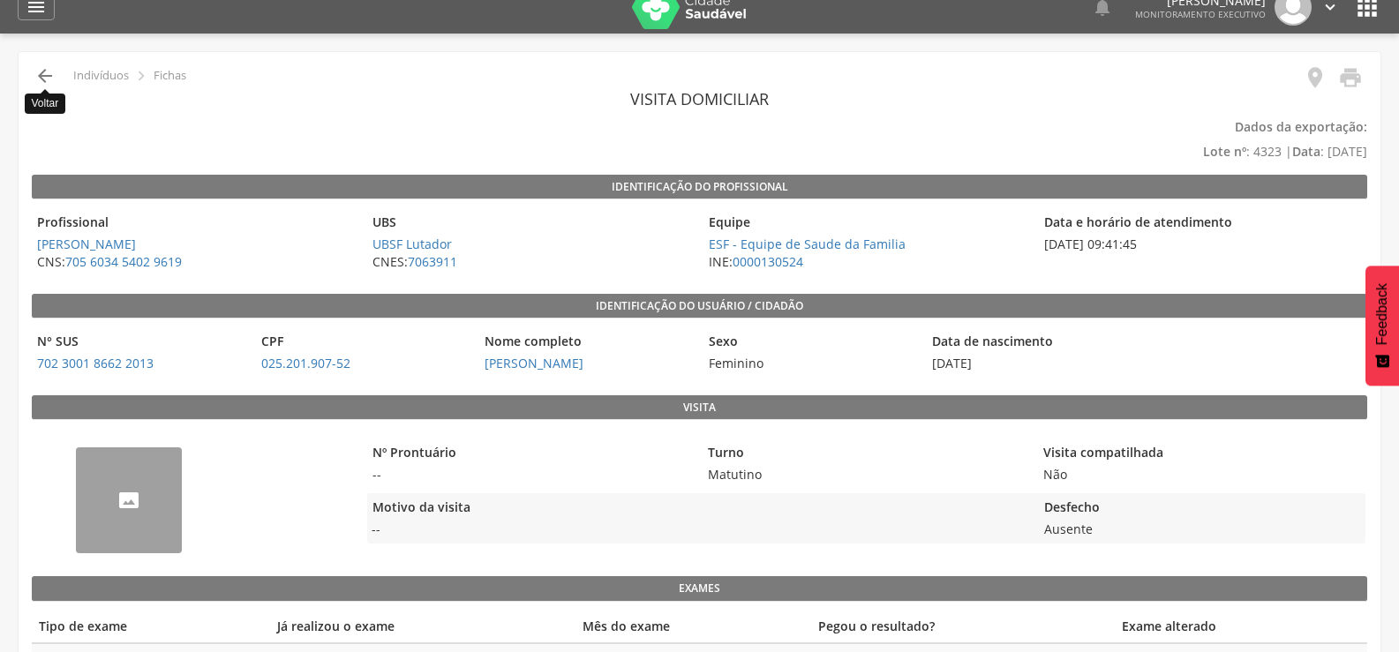
click at [41, 69] on icon "" at bounding box center [44, 75] width 21 height 21
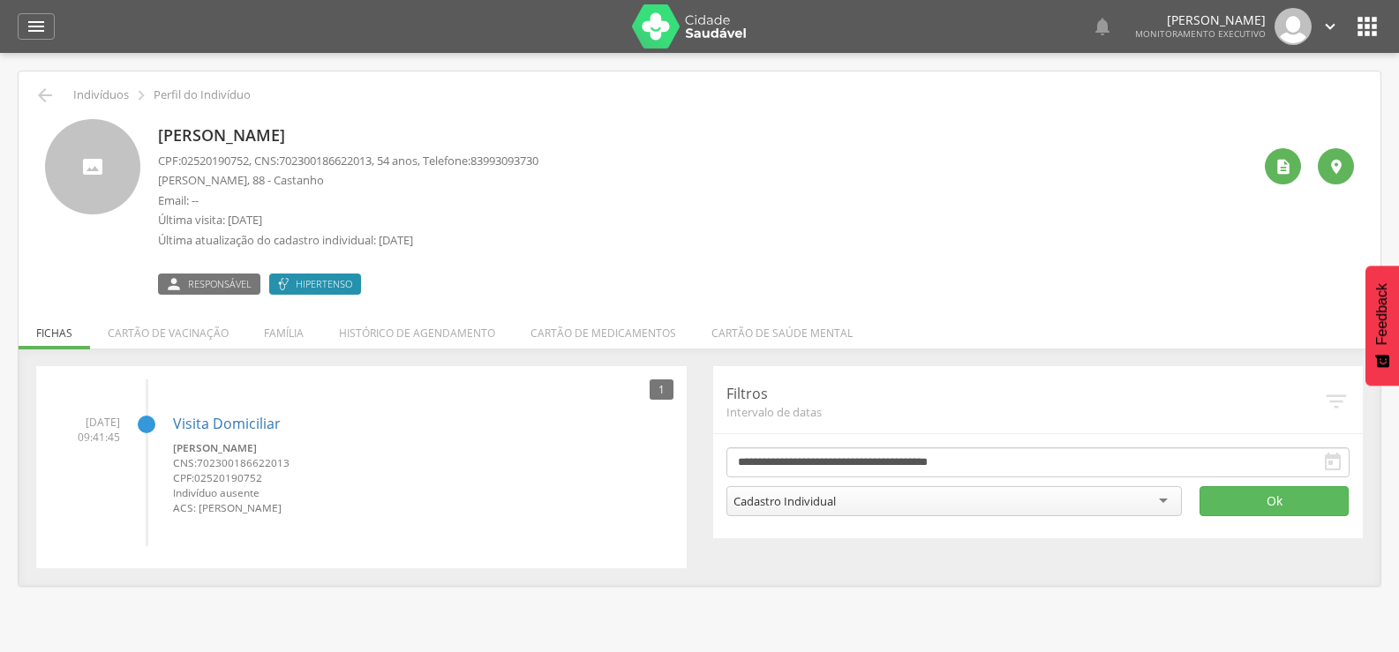
click at [882, 507] on div "Cadastro Individual" at bounding box center [955, 501] width 456 height 30
click at [38, 93] on icon "" at bounding box center [44, 95] width 21 height 21
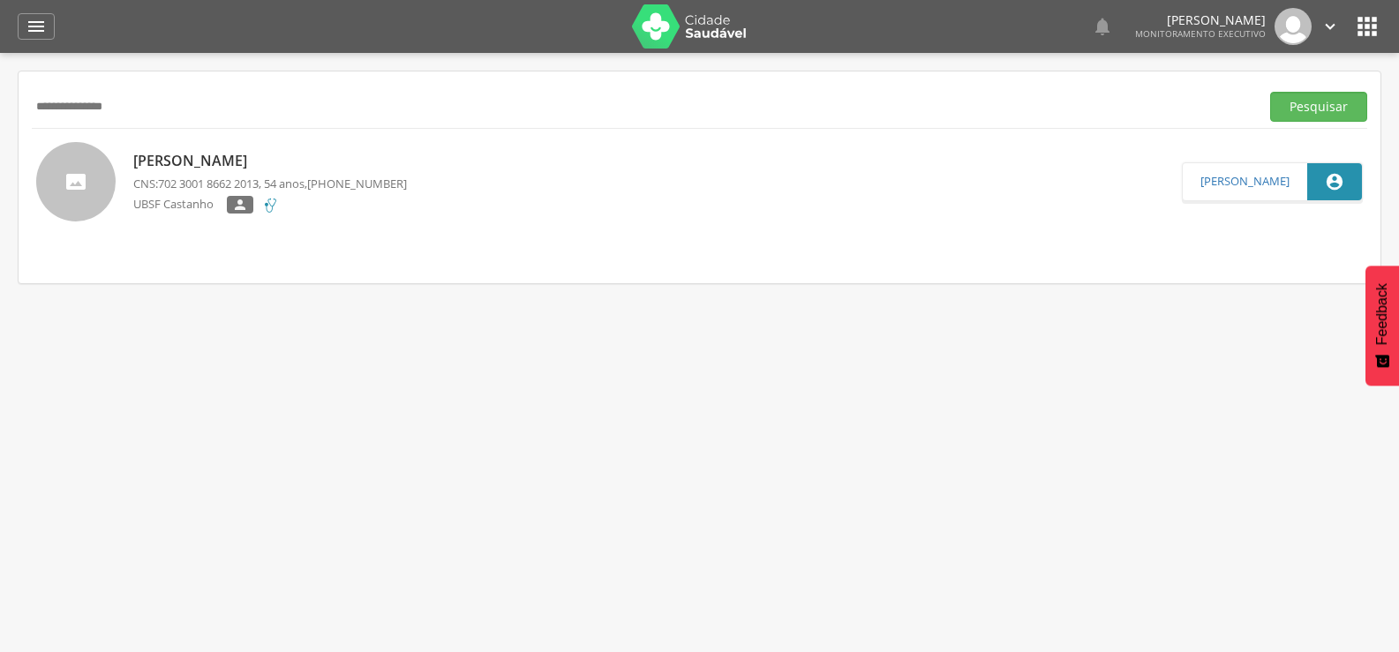
click at [177, 162] on p "[PERSON_NAME]" at bounding box center [270, 161] width 274 height 20
type input "**********"
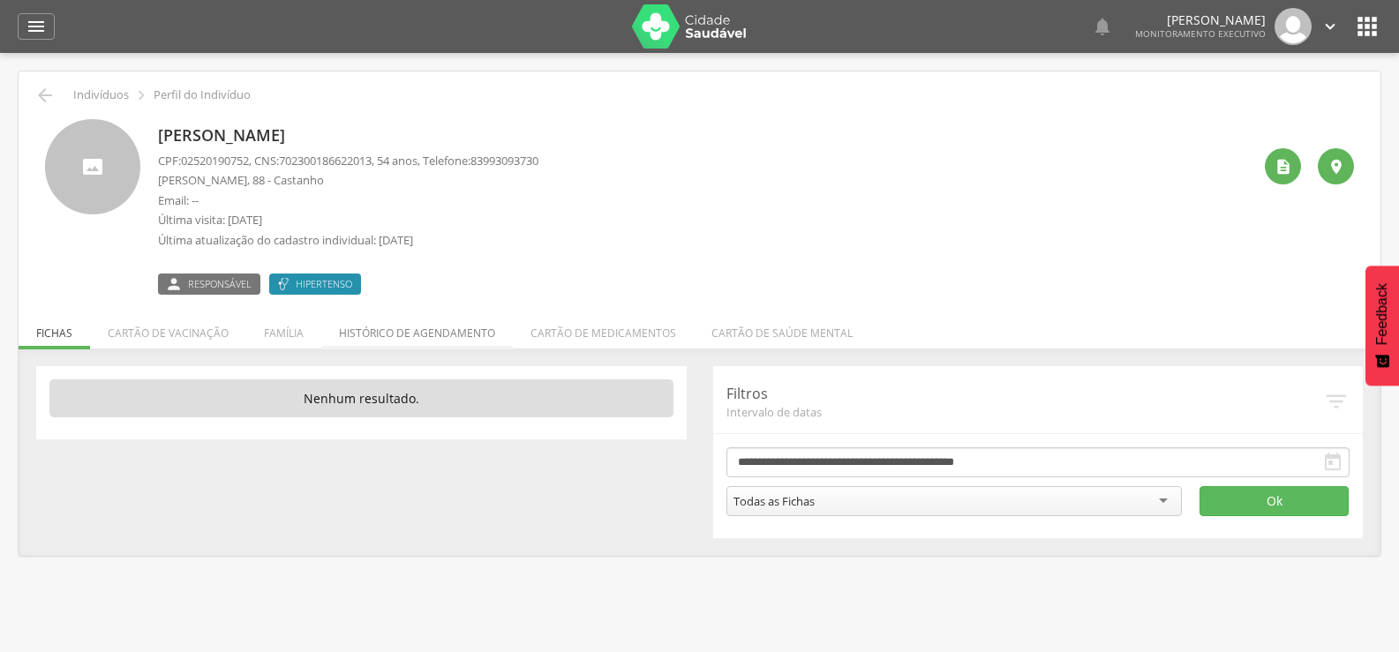
click at [405, 326] on li "Histórico de agendamento" at bounding box center [417, 328] width 192 height 41
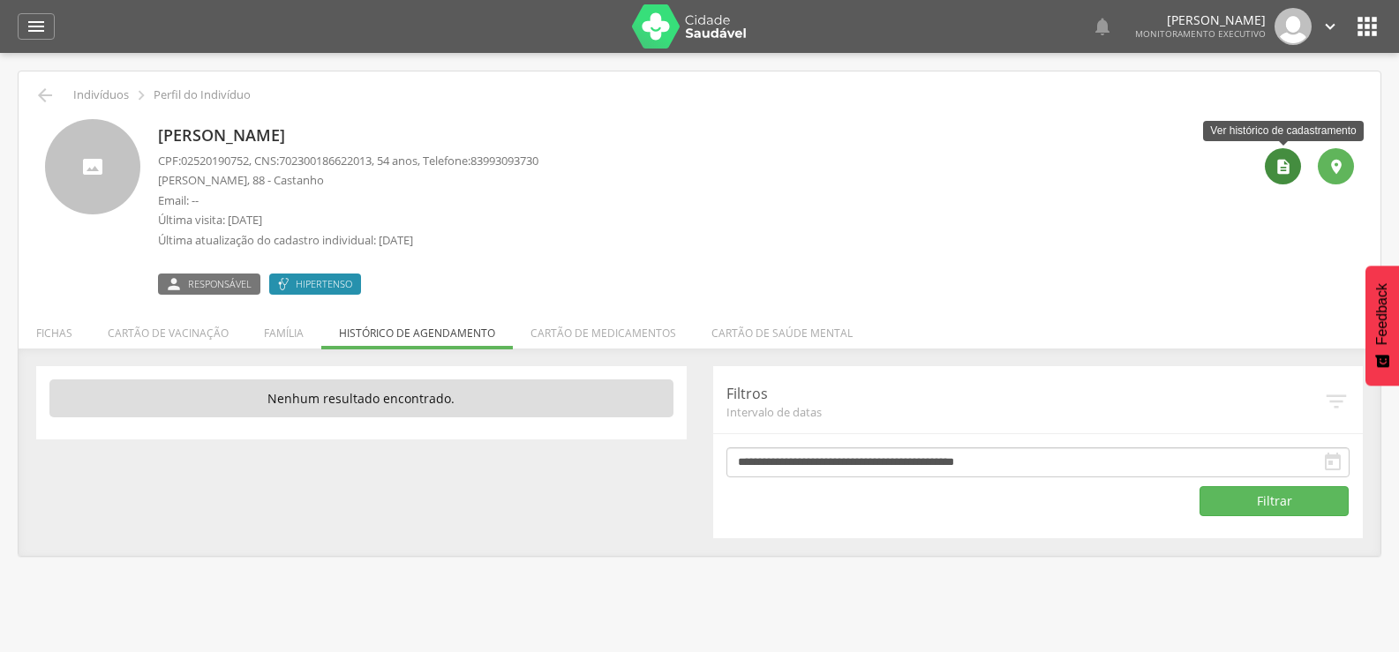
click at [1275, 162] on icon "" at bounding box center [1284, 167] width 18 height 18
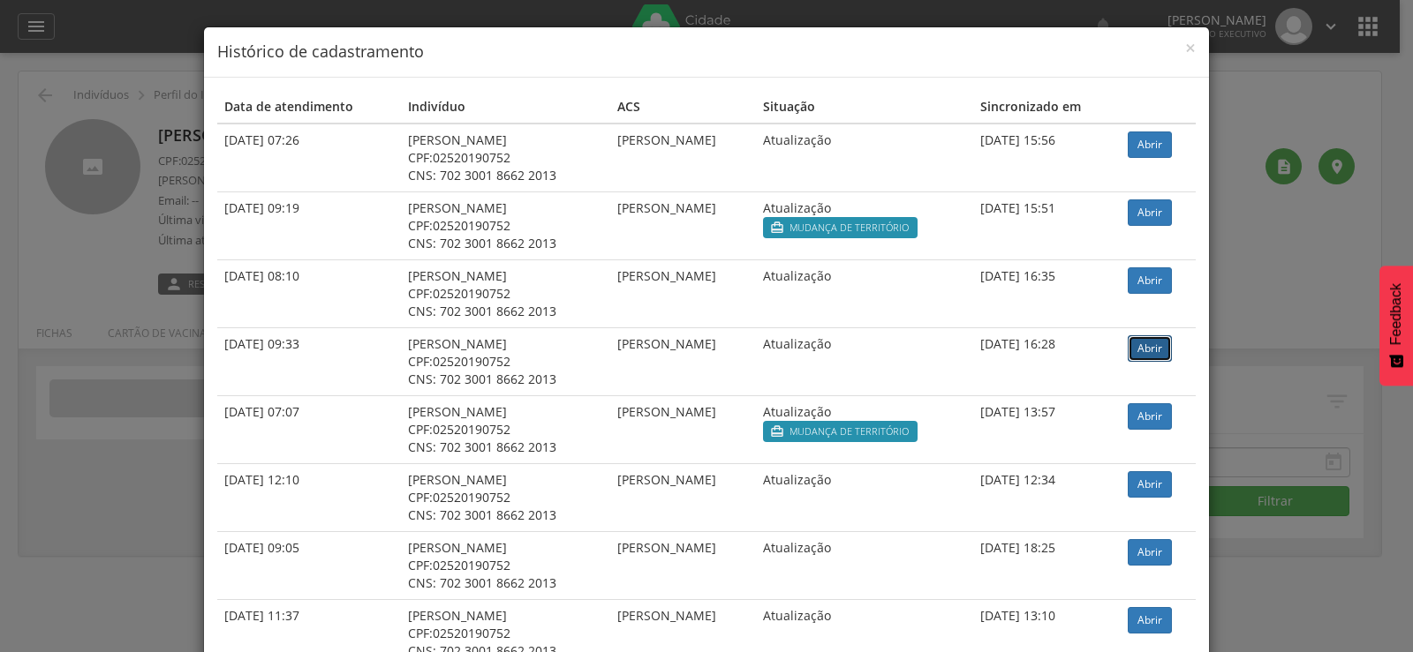
click at [1140, 357] on link "Abrir" at bounding box center [1149, 348] width 44 height 26
click at [1185, 42] on span "×" at bounding box center [1190, 47] width 11 height 25
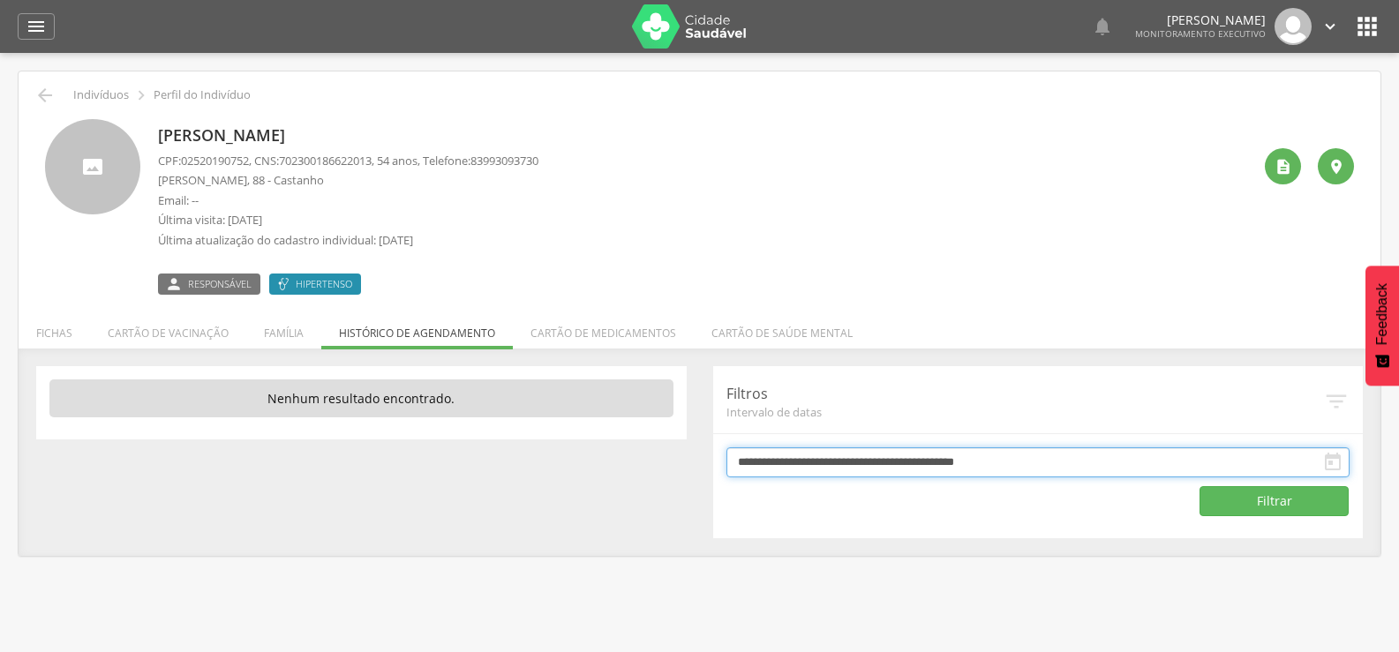
click at [1272, 472] on input "**********" at bounding box center [1039, 463] width 624 height 30
click at [1338, 397] on icon "" at bounding box center [1336, 401] width 26 height 26
click at [1329, 400] on icon "" at bounding box center [1336, 401] width 26 height 26
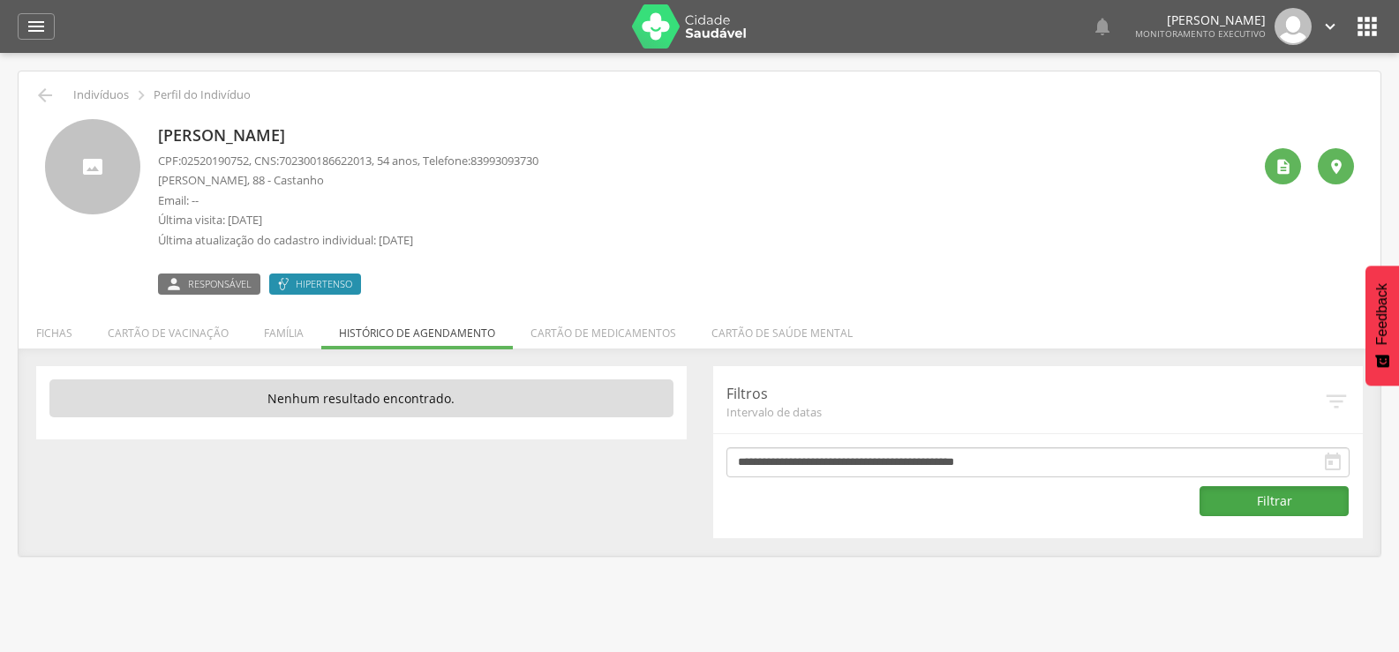
click at [1269, 501] on button "Filtrar" at bounding box center [1274, 501] width 149 height 30
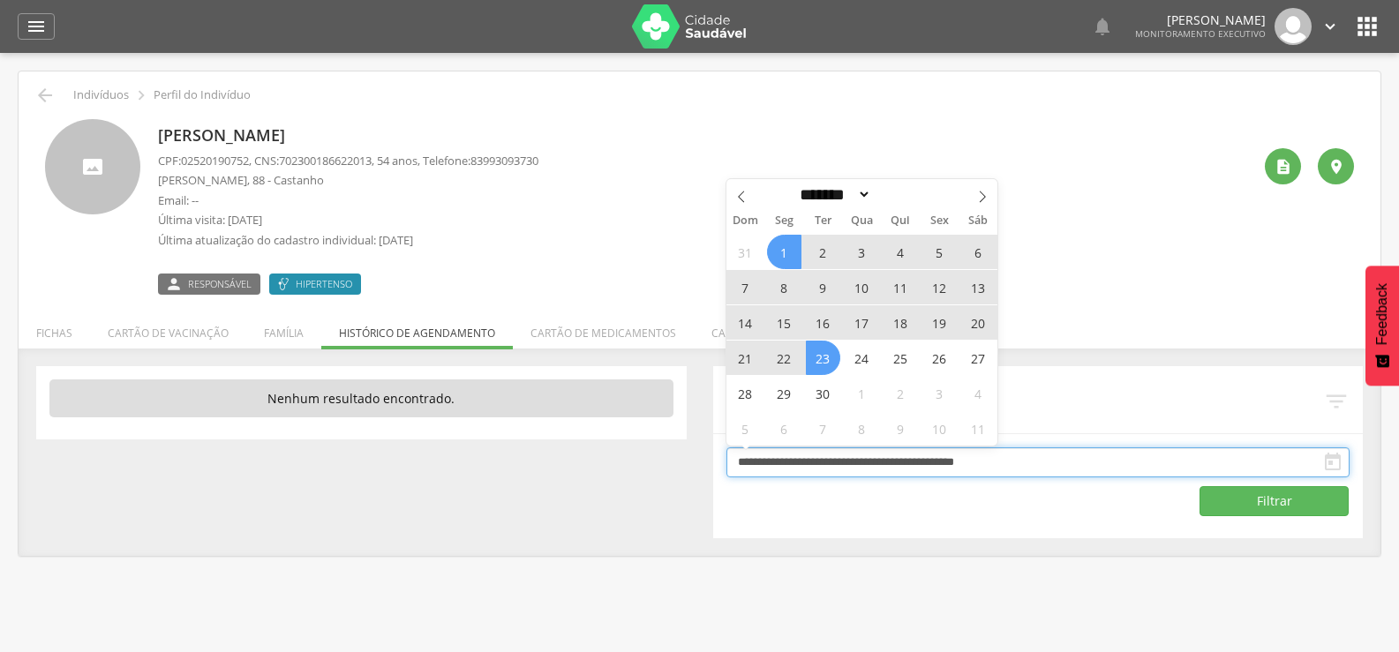
click at [1248, 469] on input "**********" at bounding box center [1039, 463] width 624 height 30
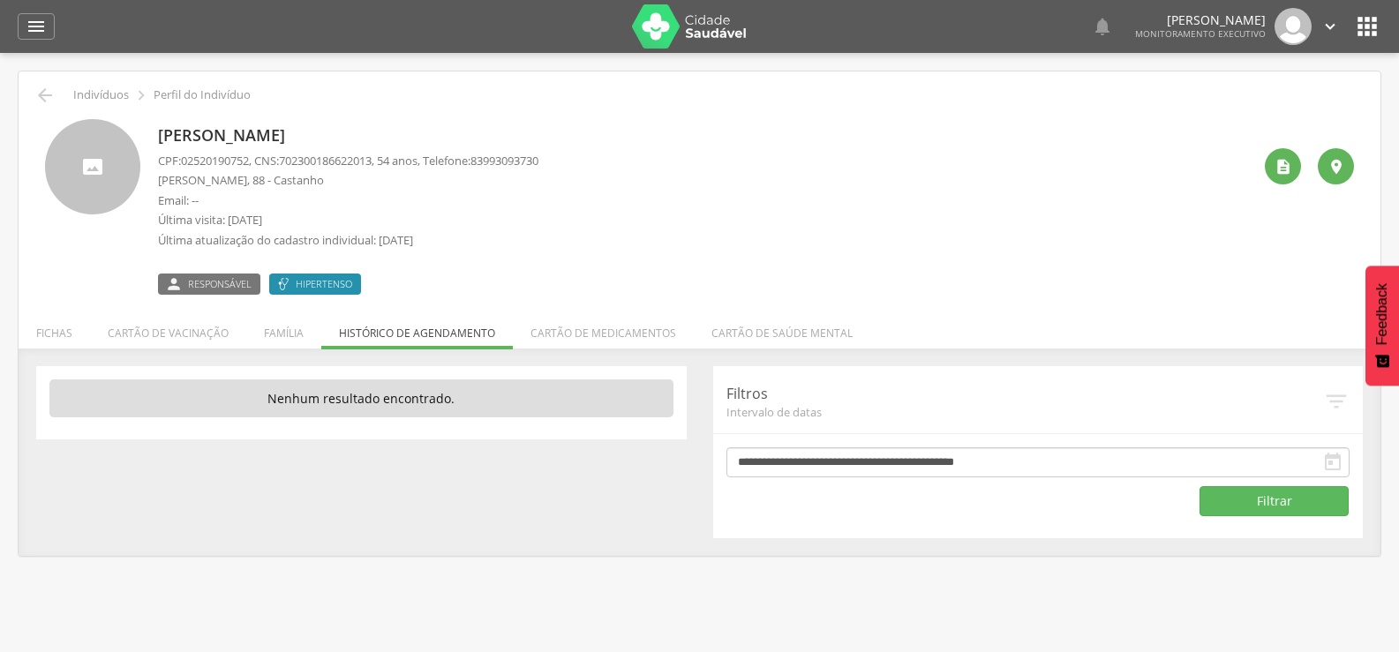
click at [1333, 404] on icon "" at bounding box center [1336, 401] width 26 height 26
click at [1331, 404] on icon "" at bounding box center [1336, 401] width 26 height 26
click at [1282, 162] on icon "" at bounding box center [1284, 167] width 18 height 18
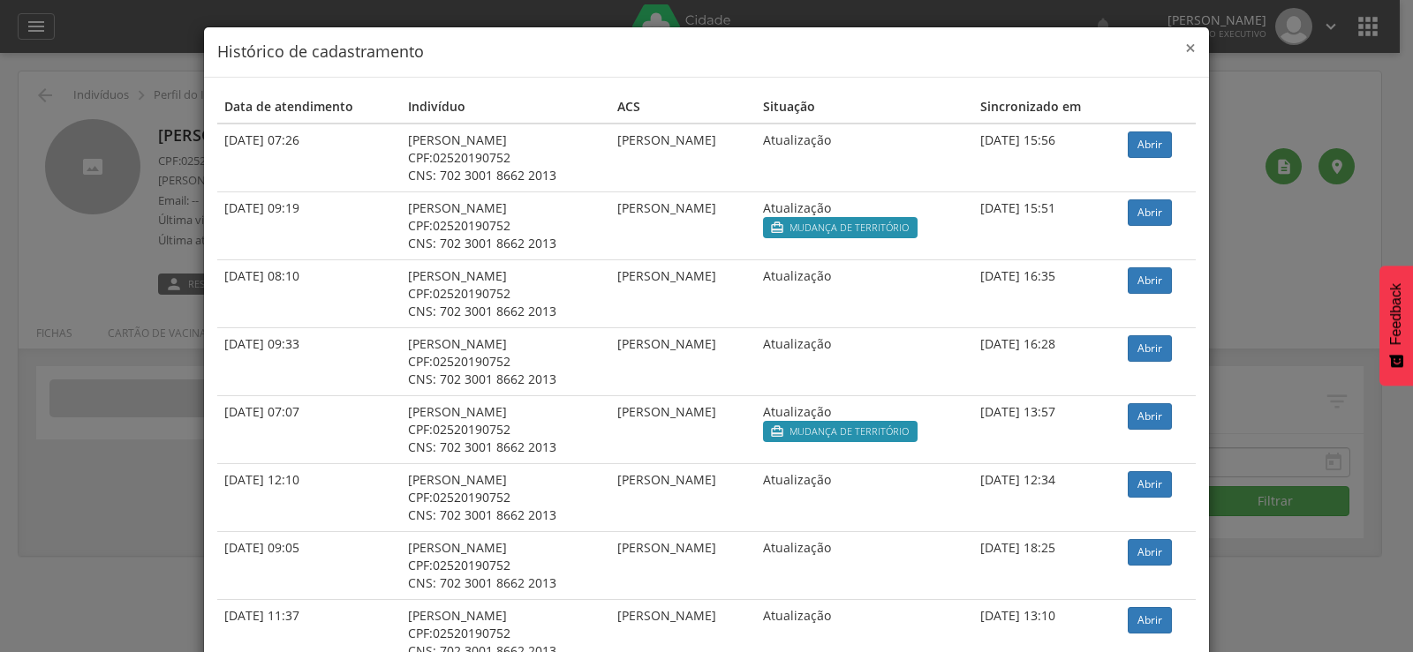
click at [1186, 41] on span "×" at bounding box center [1190, 47] width 11 height 25
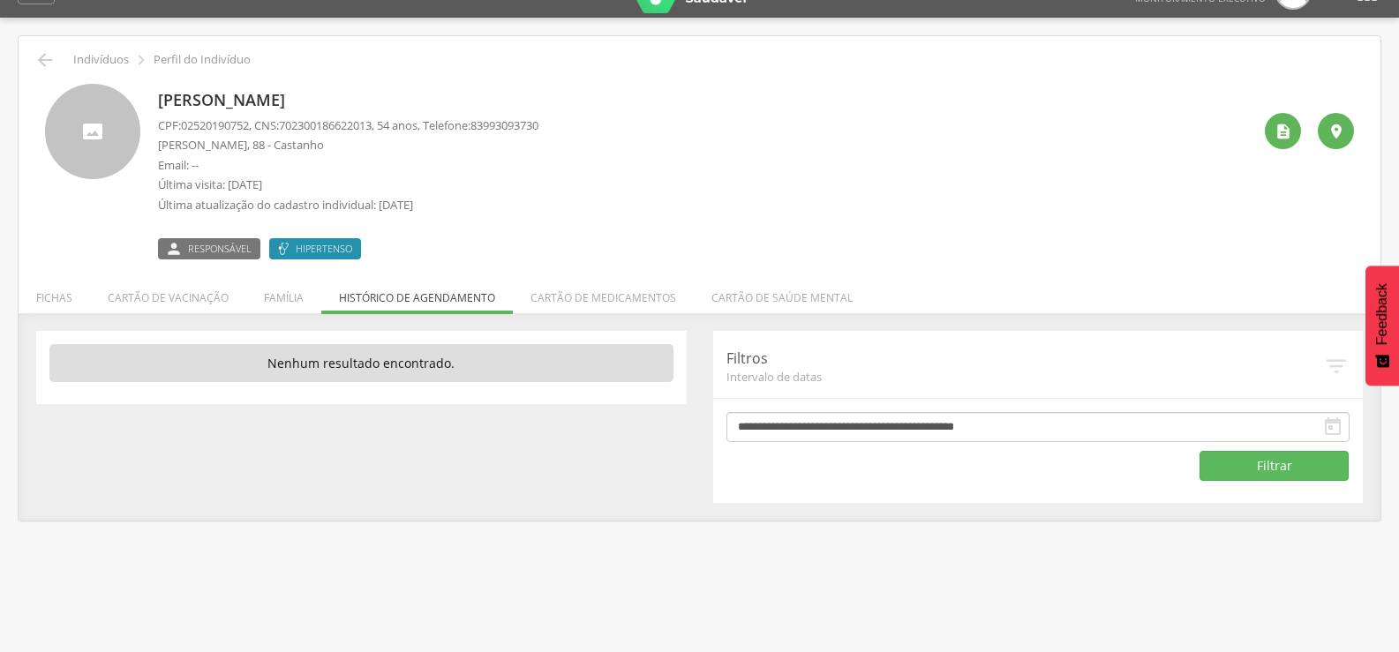
scroll to position [53, 0]
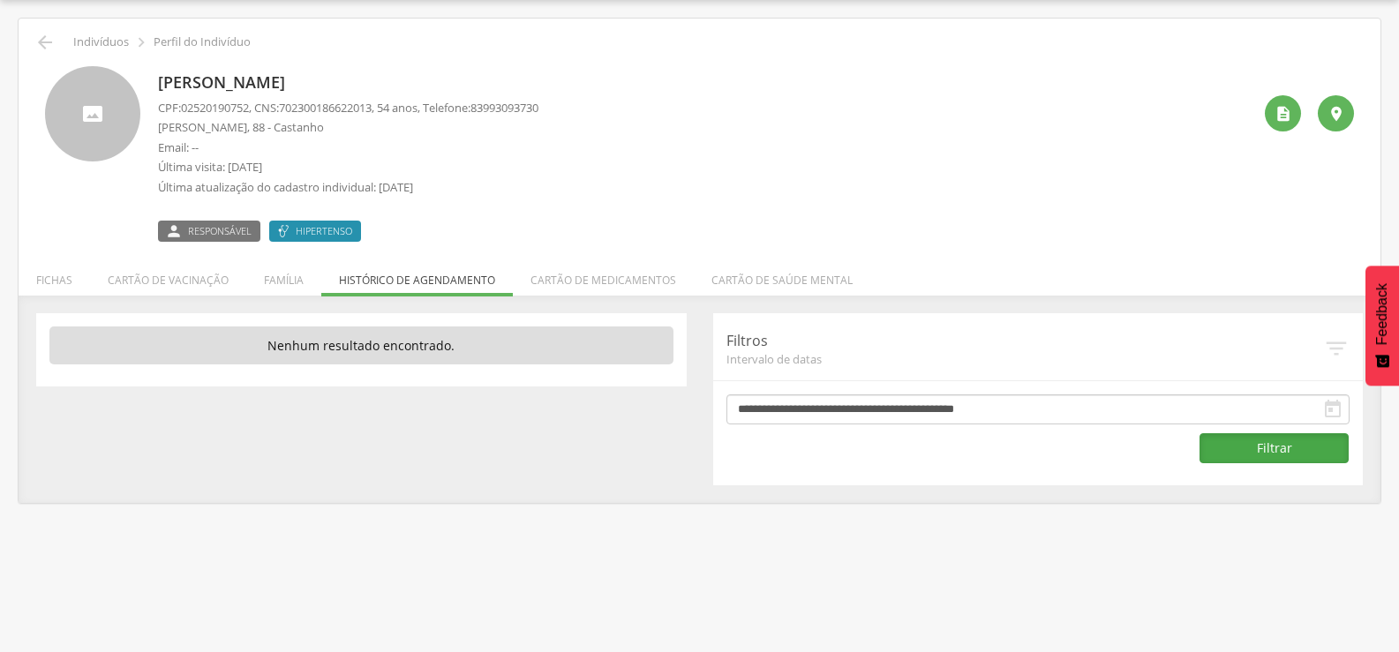
click at [1276, 450] on button "Filtrar" at bounding box center [1274, 448] width 149 height 30
click at [1330, 400] on icon "" at bounding box center [1333, 409] width 21 height 21
click at [1337, 345] on icon "" at bounding box center [1336, 348] width 26 height 26
click at [1255, 116] on div " " at bounding box center [1303, 154] width 102 height 176
click at [713, 280] on li "Cartão de saúde mental" at bounding box center [782, 275] width 177 height 41
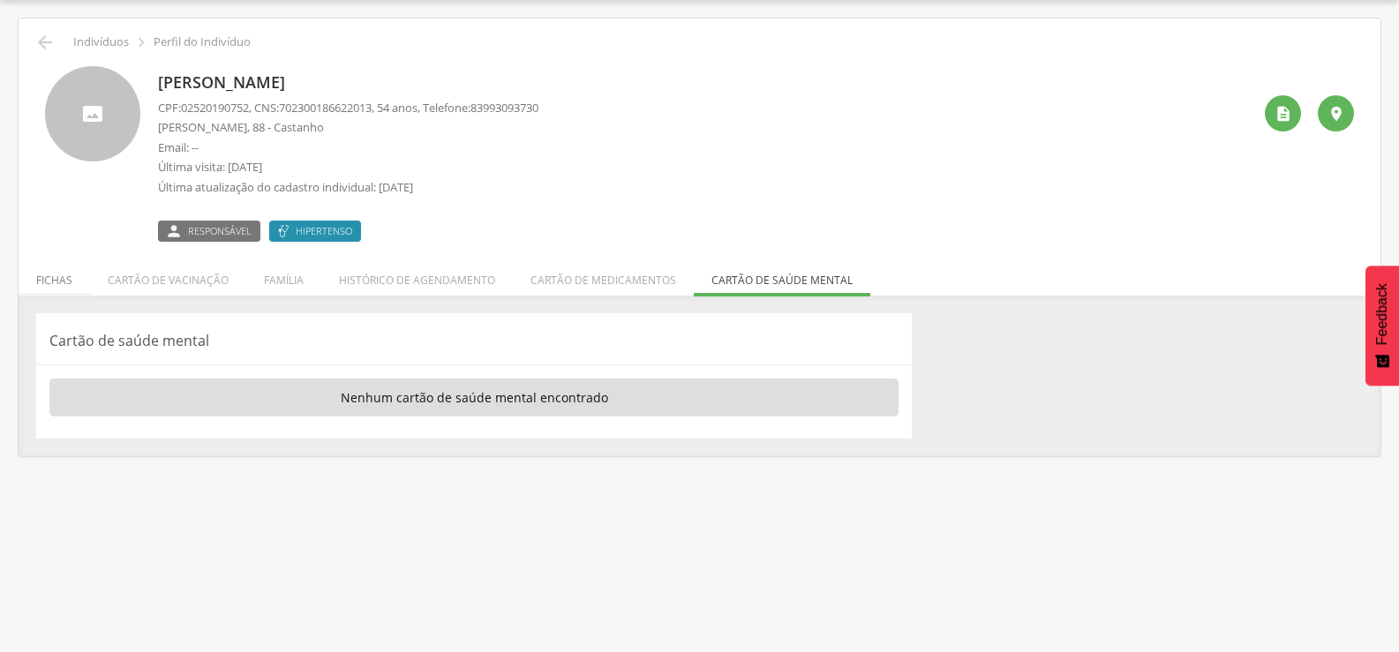
click at [48, 279] on li "Fichas" at bounding box center [55, 275] width 72 height 41
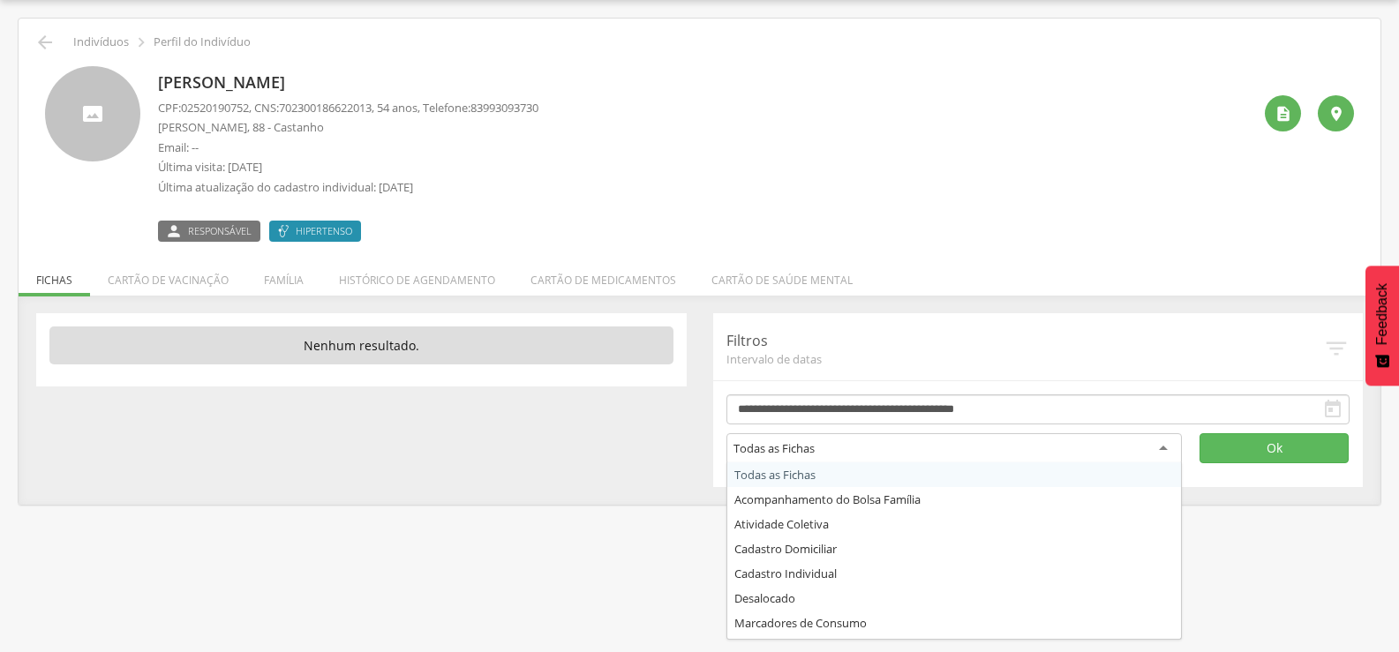
click at [1160, 449] on div "Todas as Fichas" at bounding box center [955, 449] width 456 height 32
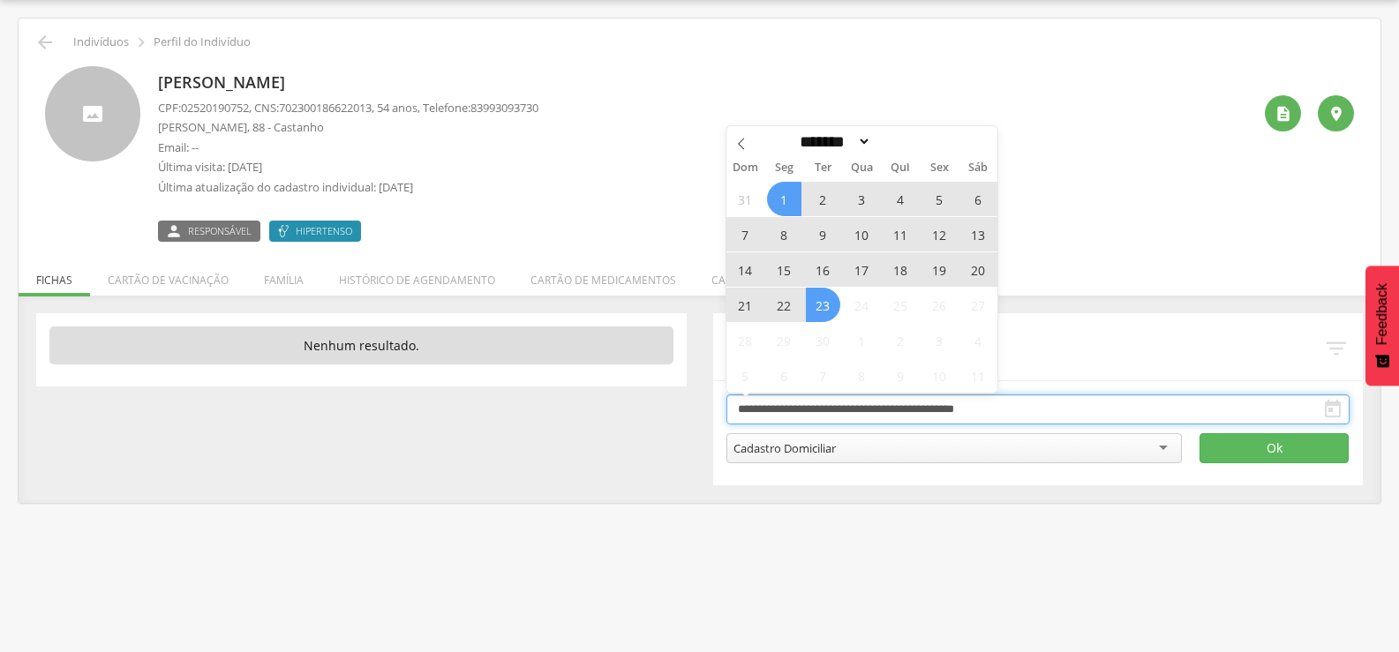
click at [1181, 411] on input "**********" at bounding box center [1039, 410] width 624 height 30
click at [738, 145] on icon at bounding box center [741, 144] width 12 height 12
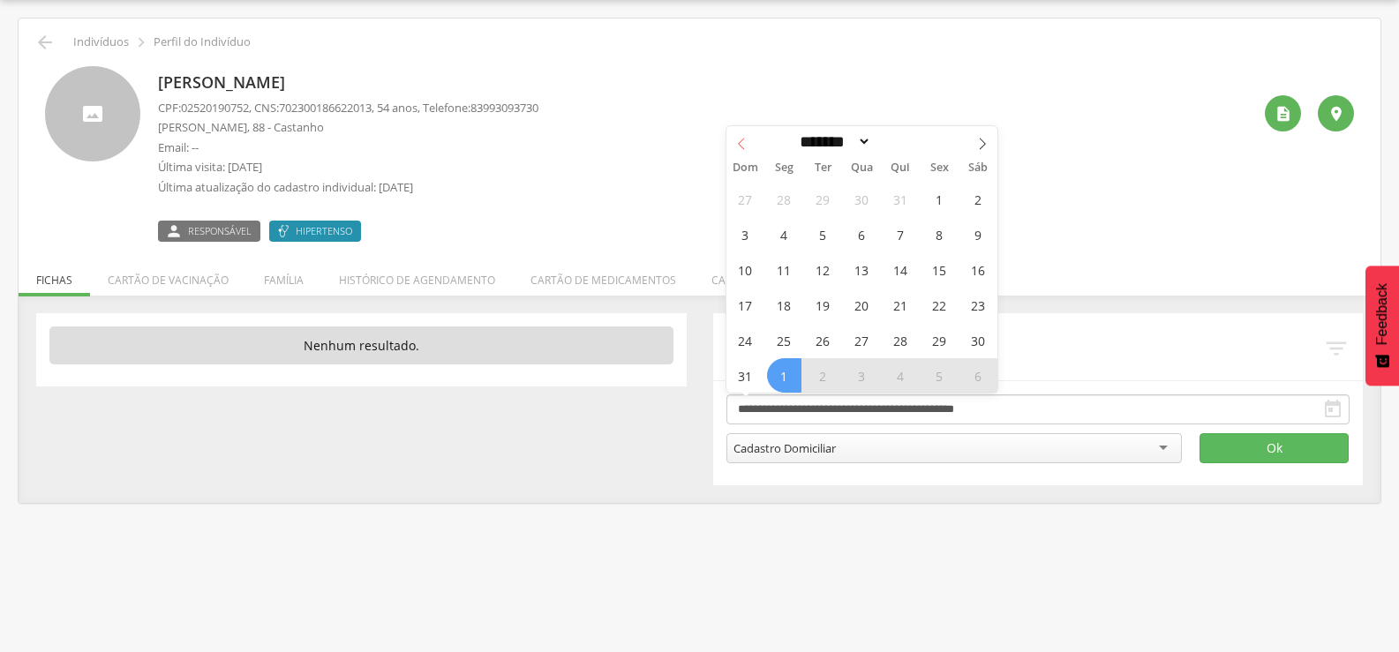
click at [743, 145] on icon at bounding box center [741, 144] width 12 height 12
select select "*"
click at [824, 209] on span "1" at bounding box center [823, 199] width 34 height 34
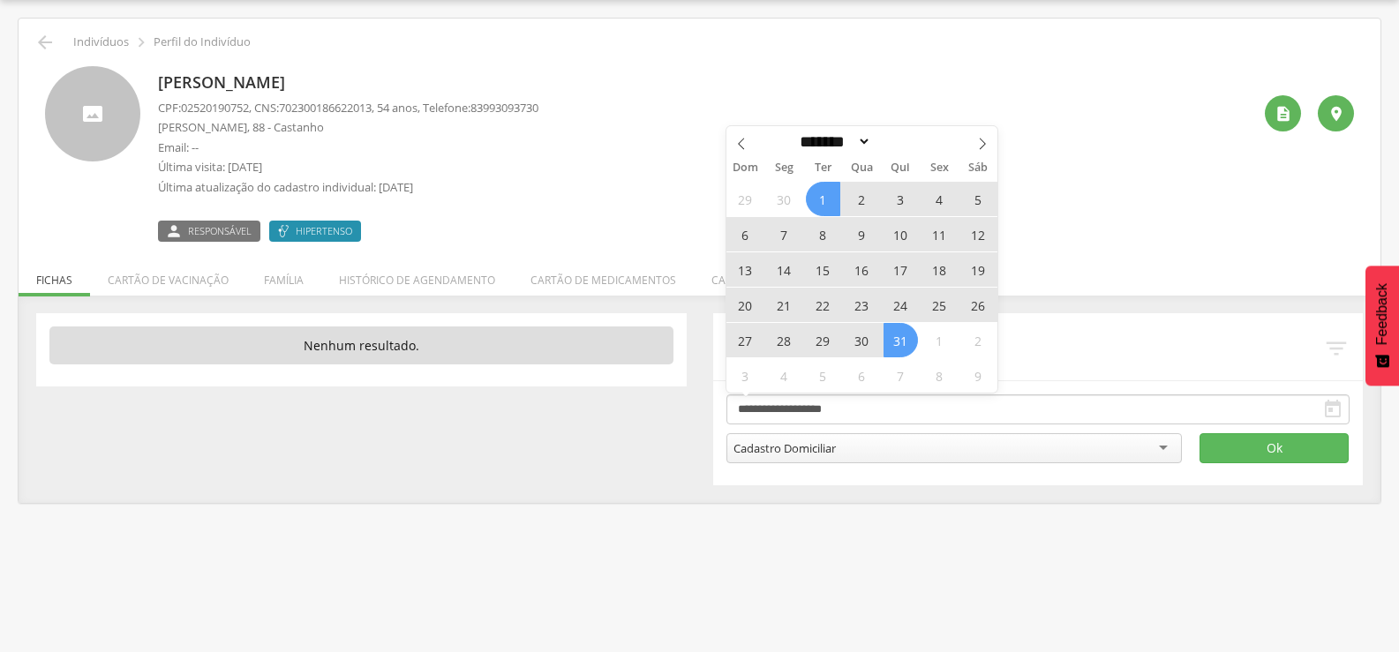
click at [908, 345] on span "31" at bounding box center [901, 340] width 34 height 34
type input "**********"
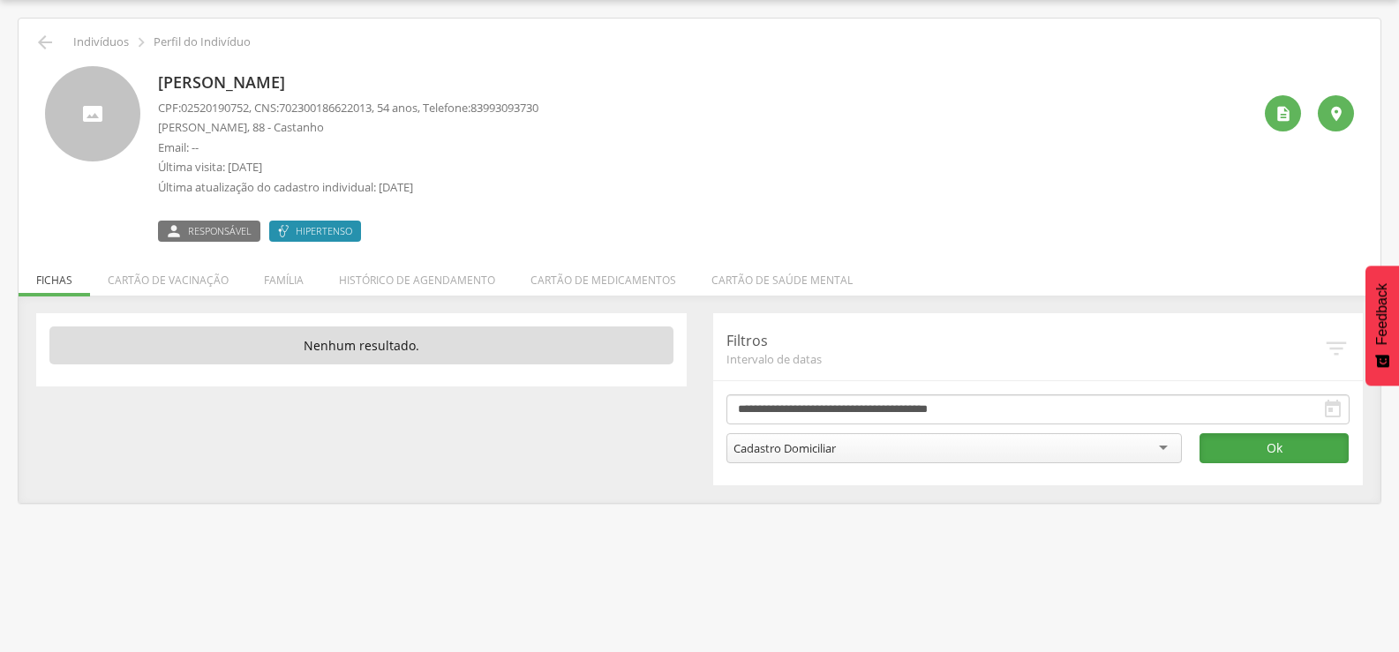
click at [1260, 454] on button "Ok" at bounding box center [1274, 448] width 149 height 30
click at [279, 278] on li "Família" at bounding box center [283, 275] width 75 height 41
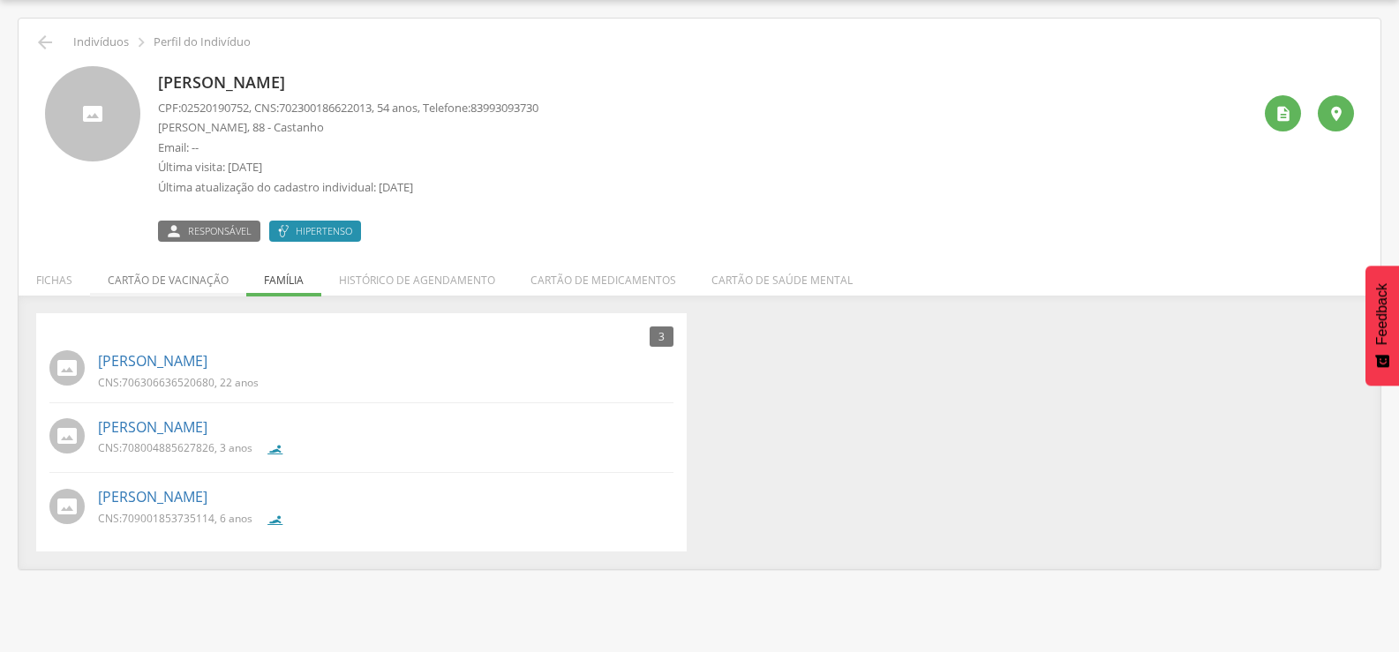
click at [132, 287] on li "Cartão de vacinação" at bounding box center [168, 275] width 156 height 41
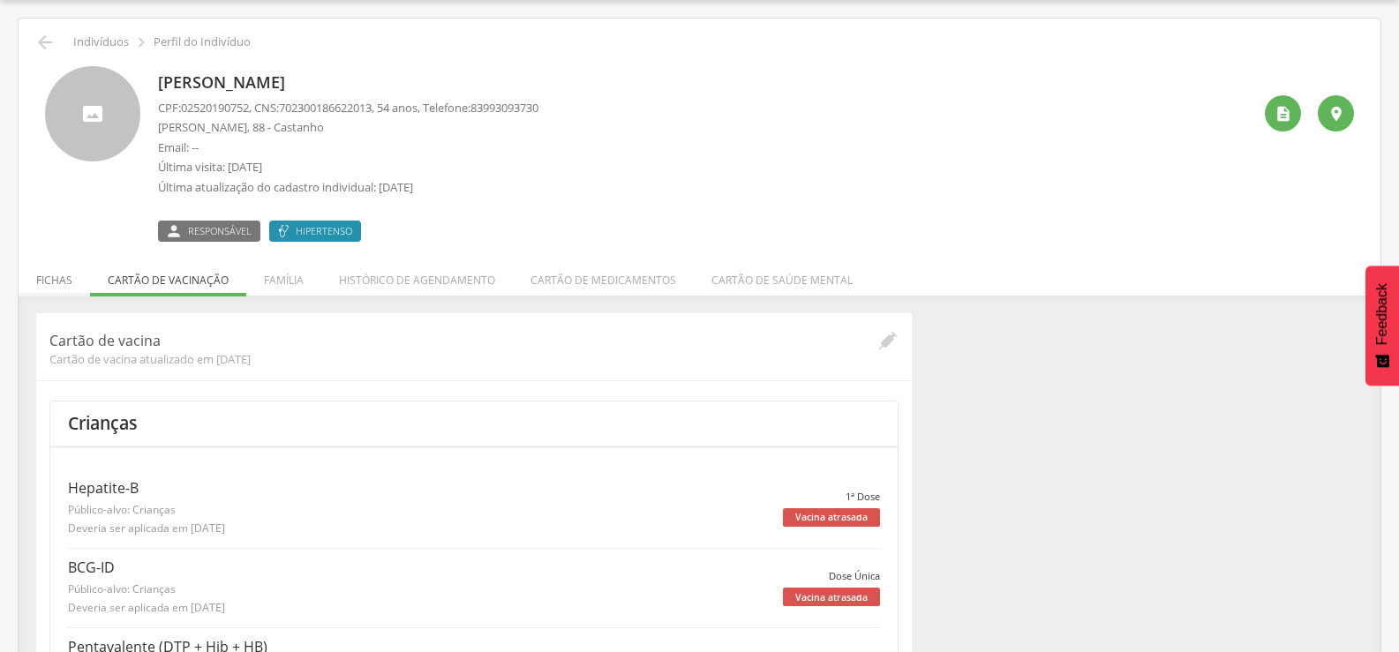
click at [57, 280] on li "Fichas" at bounding box center [55, 275] width 72 height 41
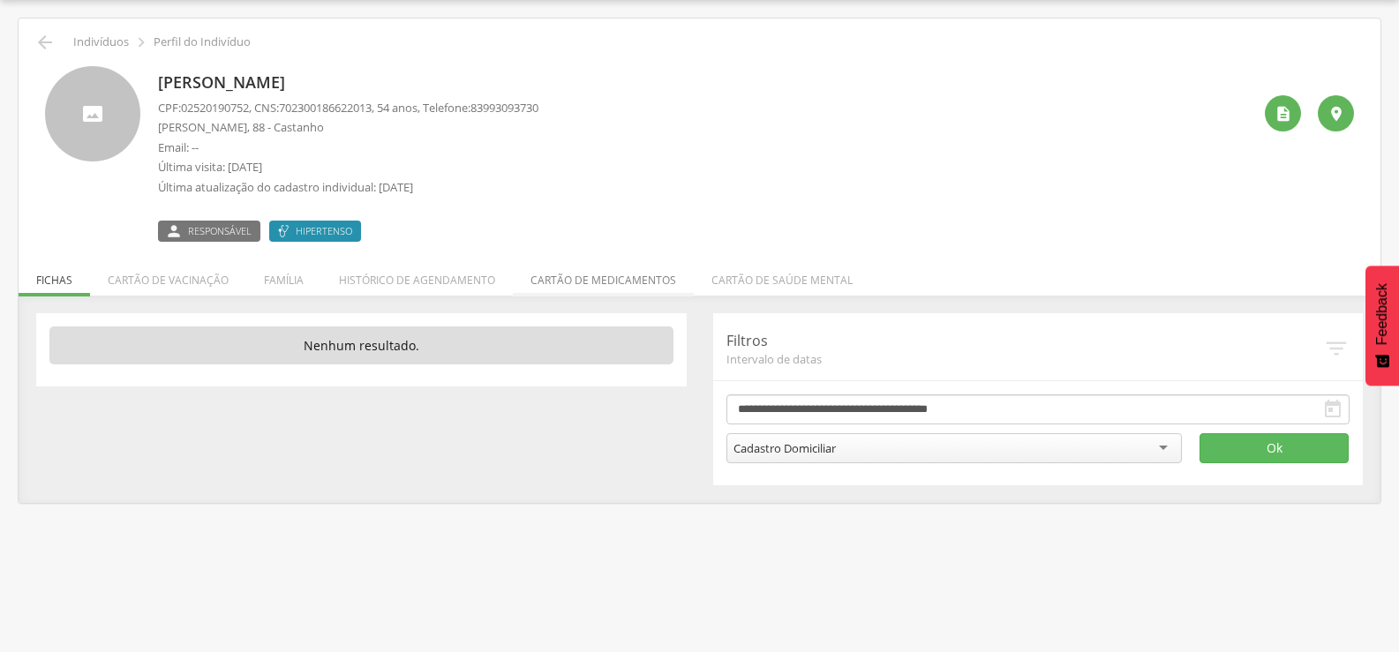
click at [569, 268] on li "Cartão de medicamentos" at bounding box center [603, 275] width 181 height 41
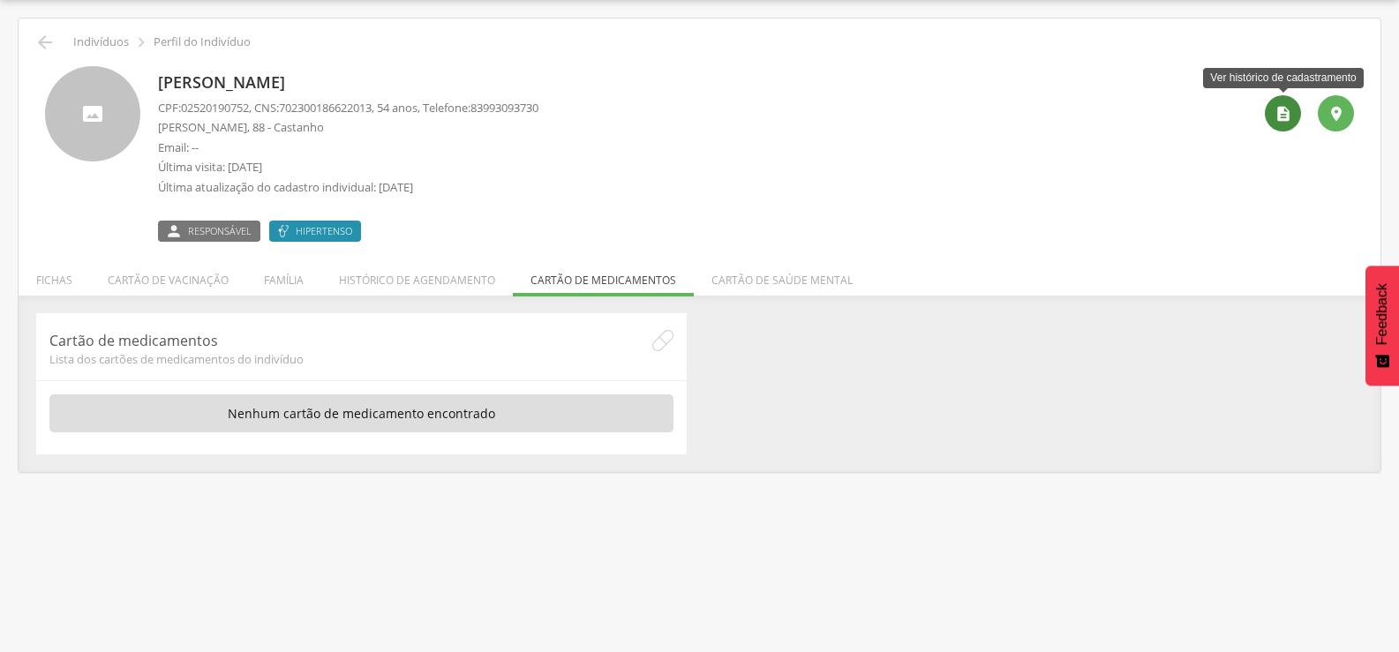
click at [1275, 127] on div "" at bounding box center [1283, 113] width 36 height 36
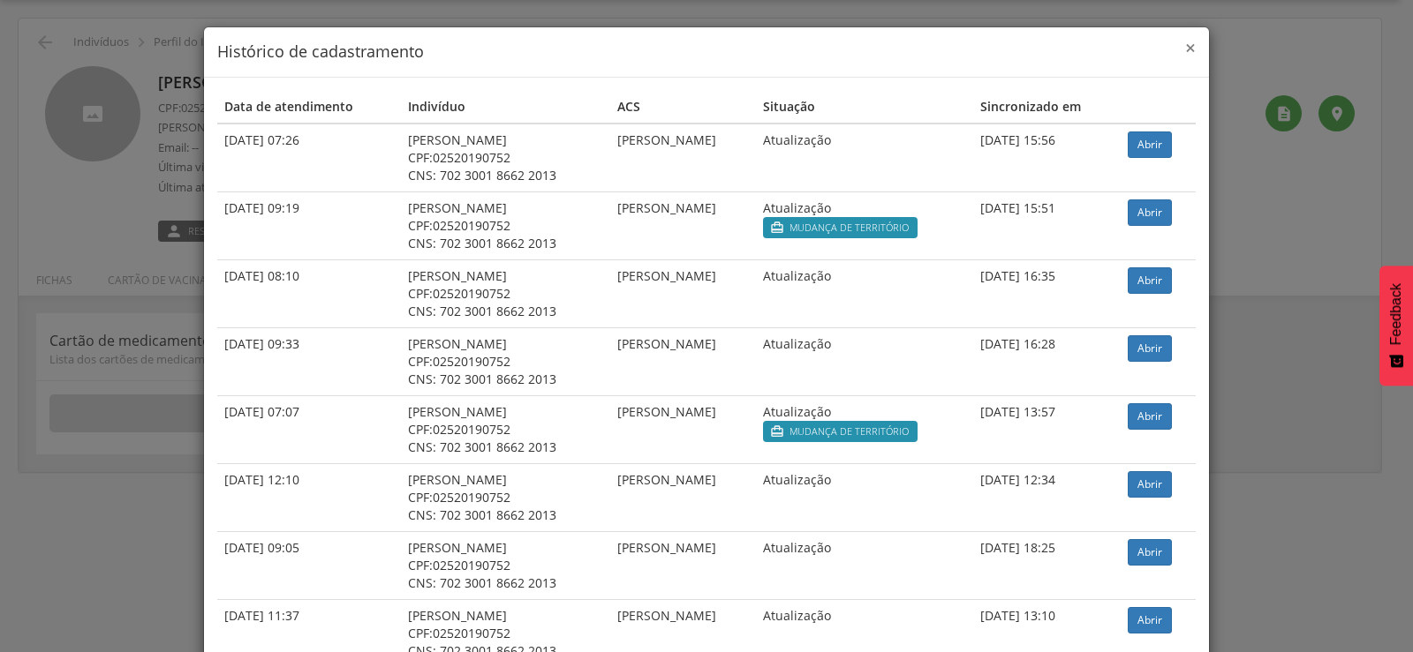
click at [1185, 50] on span "×" at bounding box center [1190, 47] width 11 height 25
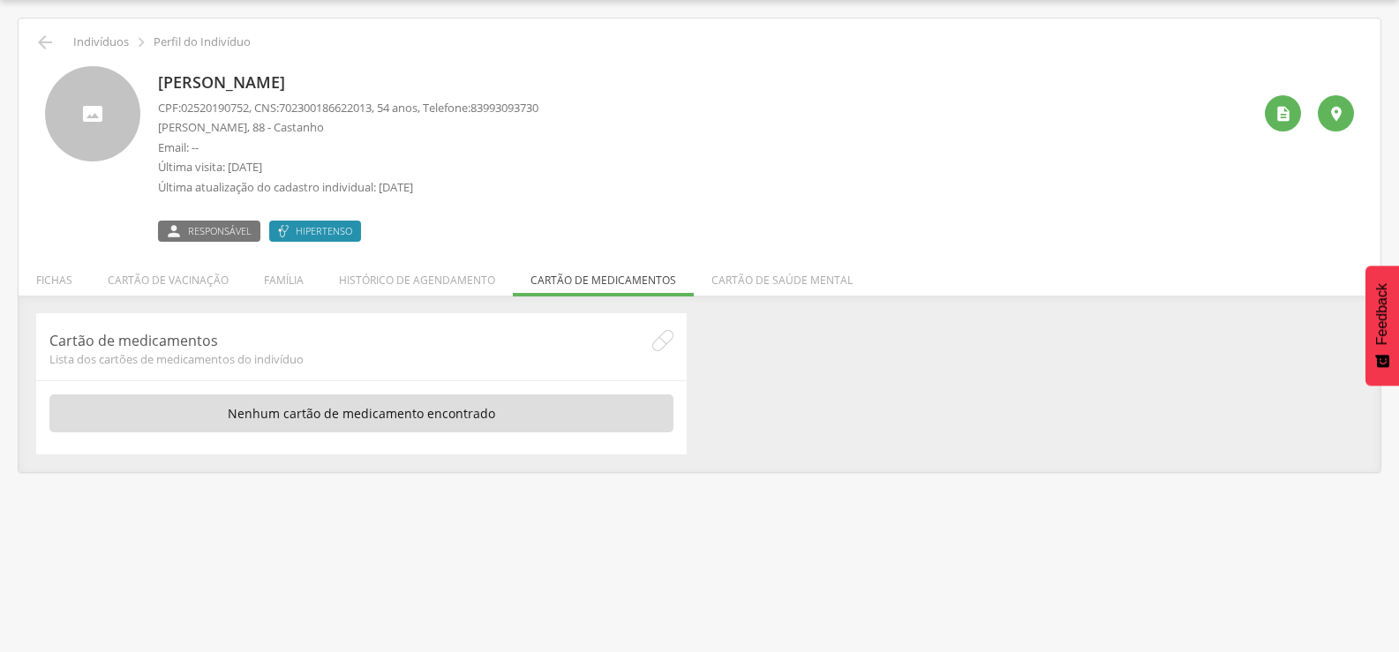
click at [31, 52] on div " Indivíduos  Perfil do Indivíduo Claudia da Silva Nascimento CPF: 02520190752…" at bounding box center [700, 246] width 1362 height 454
click at [1269, 114] on div "" at bounding box center [1283, 113] width 36 height 36
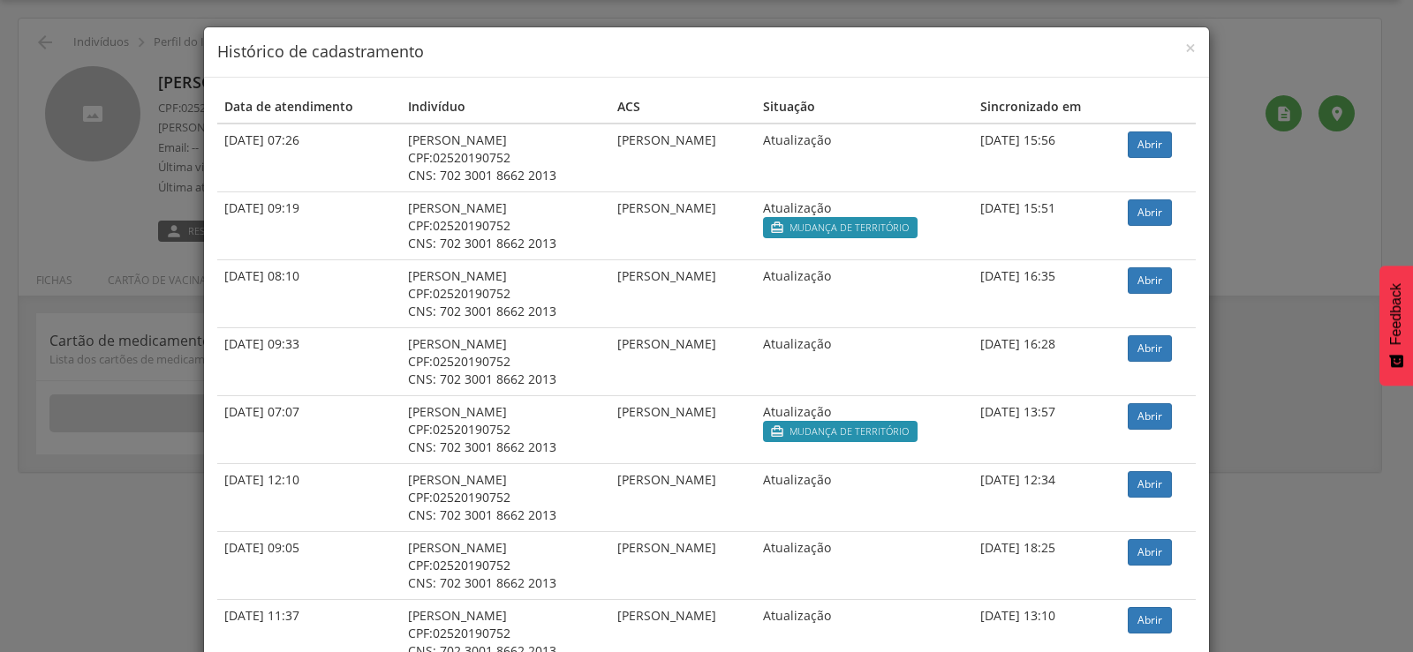
click at [1190, 54] on div "× Histórico de cadastramento" at bounding box center [706, 52] width 1005 height 50
click at [1185, 48] on span "×" at bounding box center [1190, 47] width 11 height 25
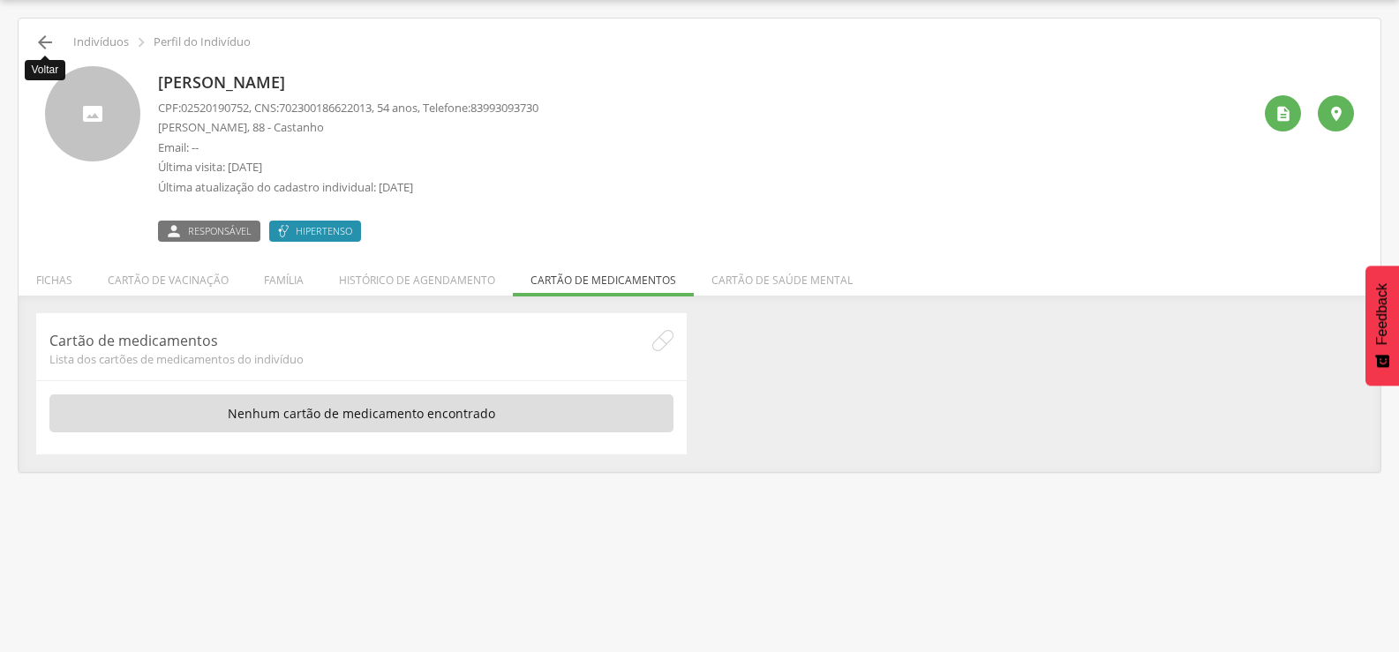
click at [49, 42] on icon "" at bounding box center [44, 42] width 21 height 21
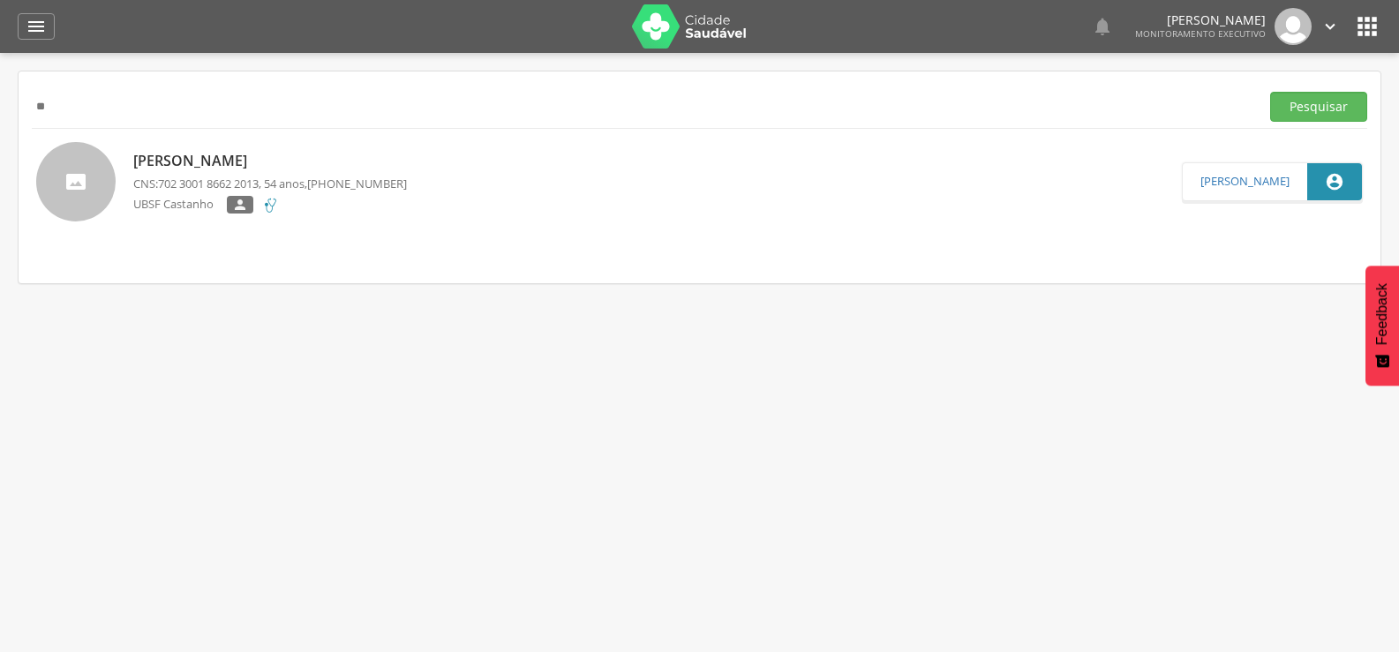
type input "*"
paste input "**********"
type input "**********"
click at [1270, 92] on button "Pesquisar" at bounding box center [1318, 107] width 97 height 30
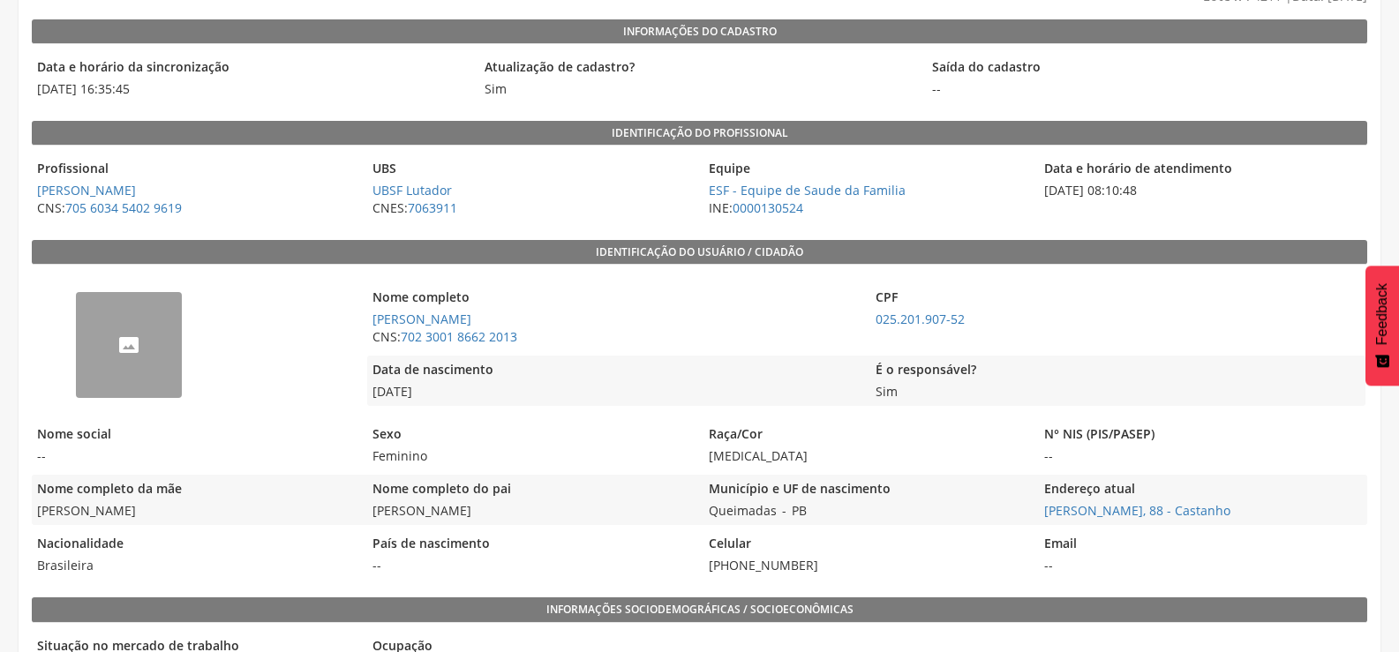
scroll to position [177, 0]
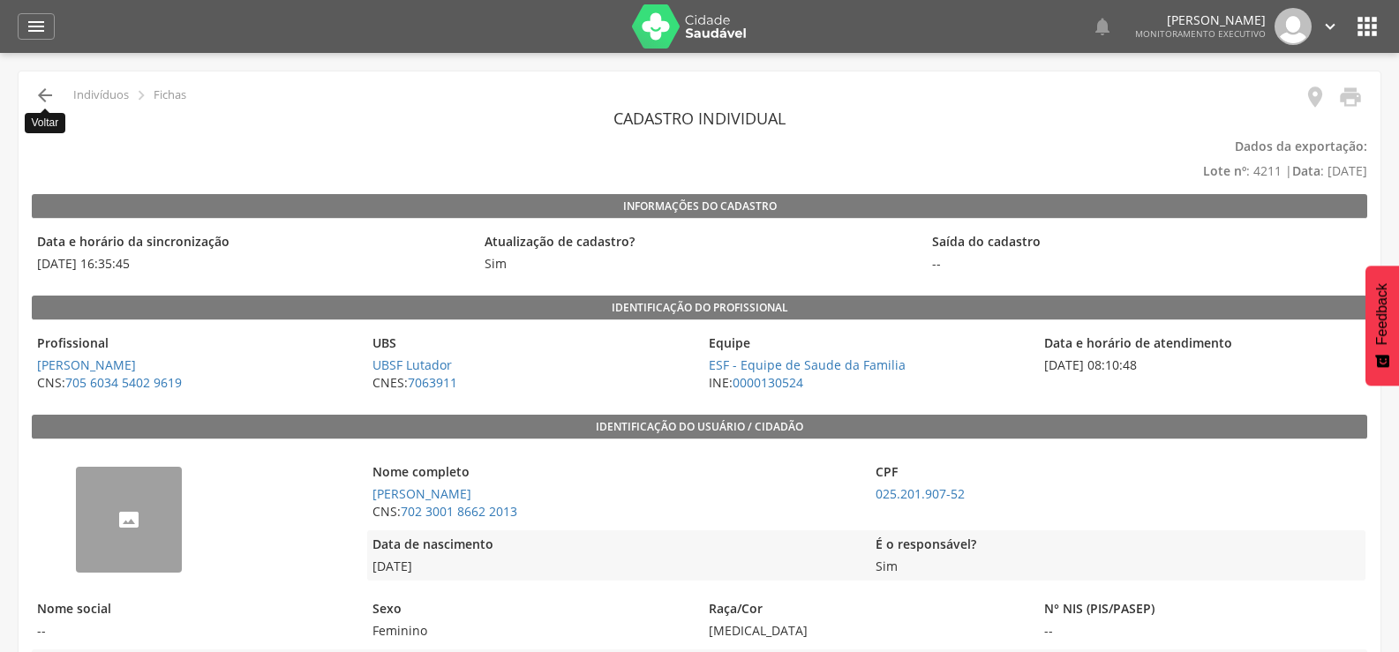
click at [48, 97] on icon "" at bounding box center [44, 95] width 21 height 21
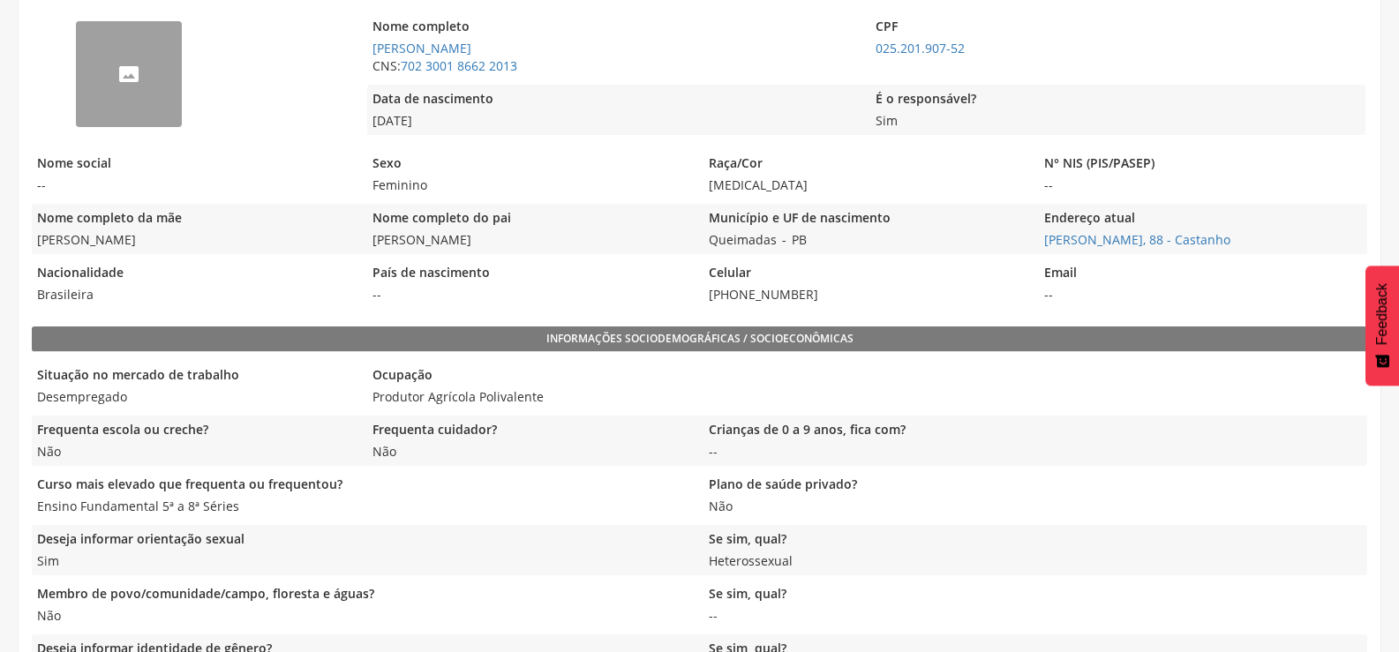
scroll to position [530, 0]
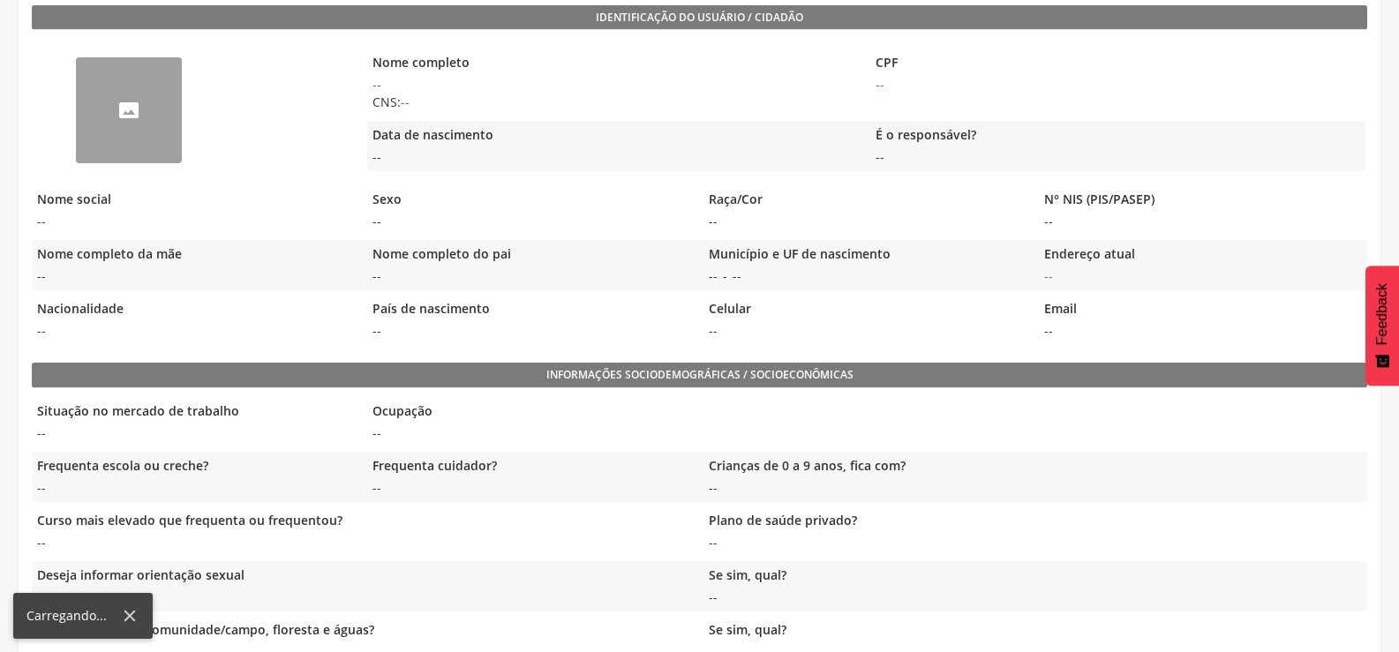
scroll to position [353, 0]
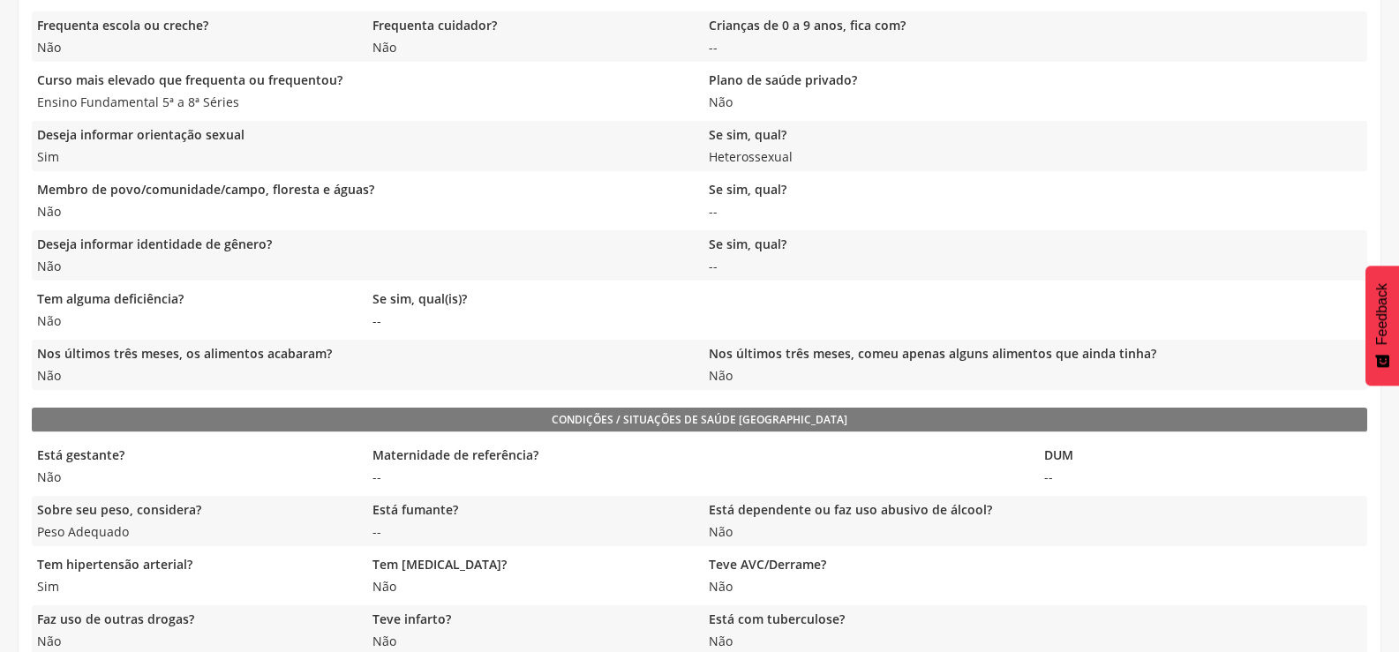
scroll to position [819, 0]
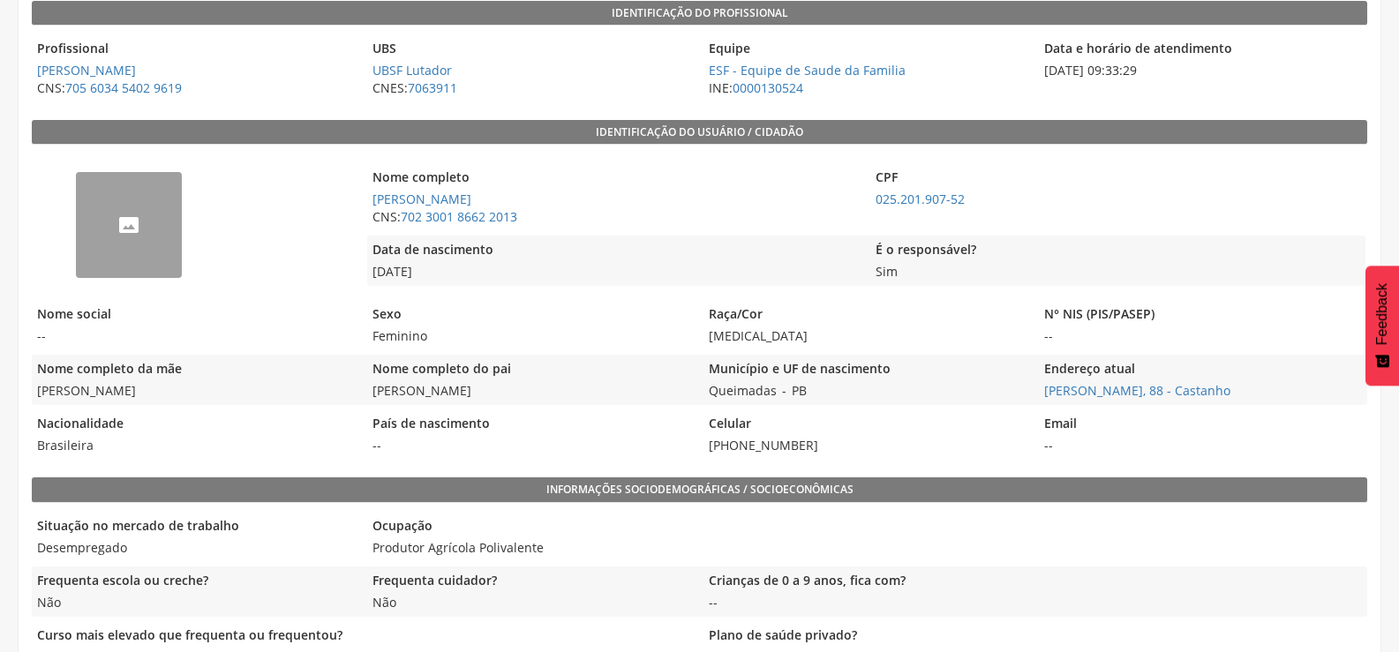
scroll to position [290, 0]
